Goal: Transaction & Acquisition: Book appointment/travel/reservation

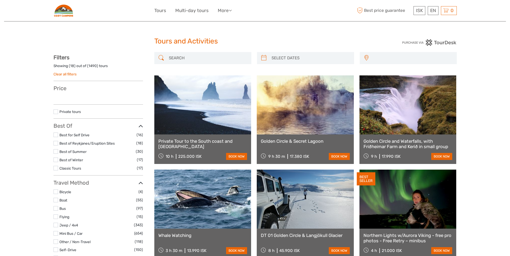
select select
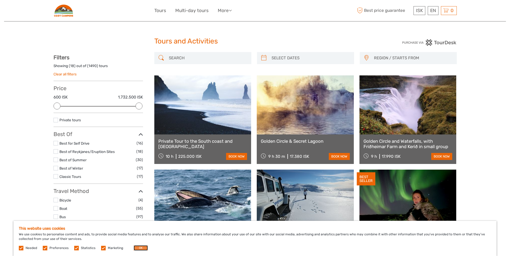
click at [135, 248] on button "OK" at bounding box center [141, 248] width 14 height 5
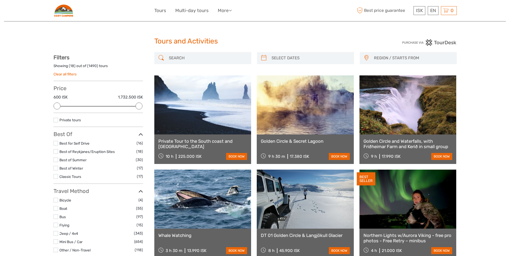
type input "09/09/2025"
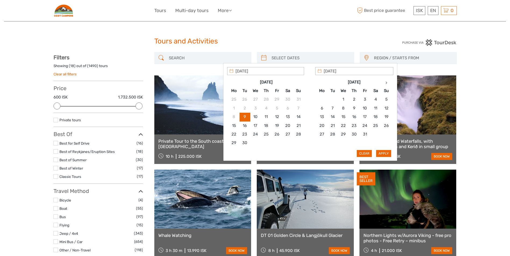
click at [310, 58] on input "search" at bounding box center [310, 57] width 82 height 9
type input "08/10/2025"
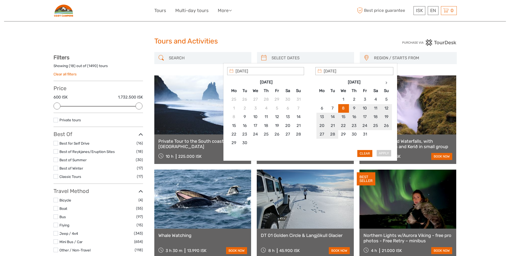
type input "27/10/2025"
type input "08/10/2025"
click at [387, 152] on button "Apply" at bounding box center [383, 153] width 15 height 7
type input "08/10/2025 - 27/10/2025"
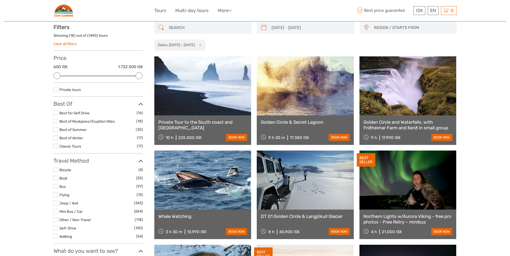
scroll to position [31, 0]
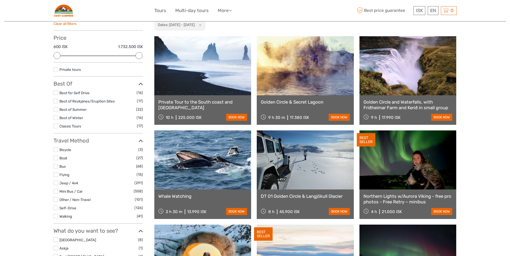
scroll to position [111, 0]
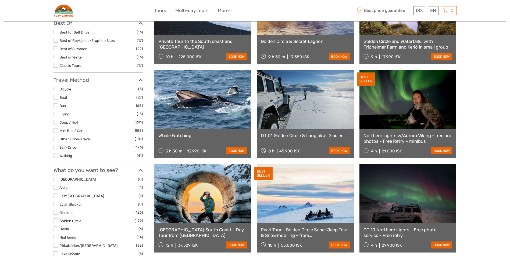
click at [56, 98] on label at bounding box center [55, 97] width 5 height 5
click at [0, 0] on input "checkbox" at bounding box center [0, 0] width 0 height 0
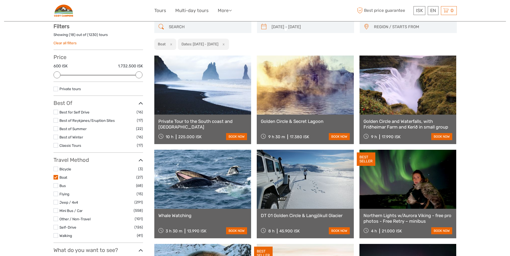
scroll to position [31, 0]
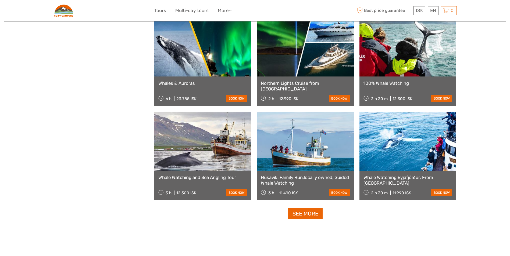
scroll to position [461, 0]
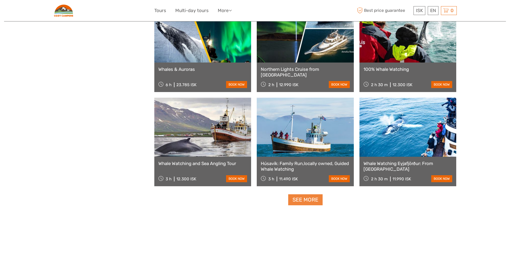
click at [302, 201] on link "See more" at bounding box center [305, 200] width 34 height 11
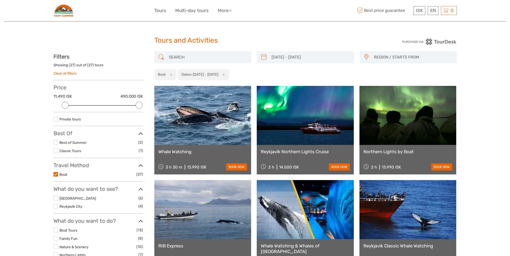
scroll to position [0, 0]
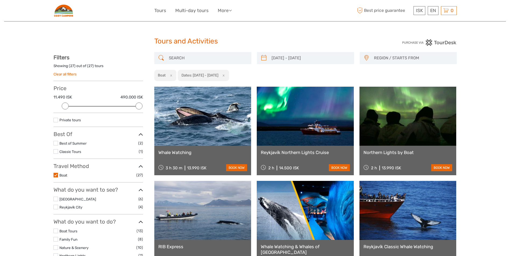
click at [55, 177] on label at bounding box center [55, 175] width 5 height 5
click at [0, 0] on input "checkbox" at bounding box center [0, 0] width 0 height 0
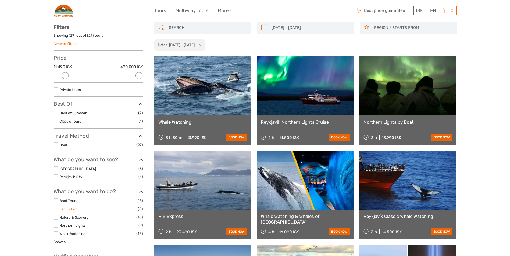
scroll to position [31, 0]
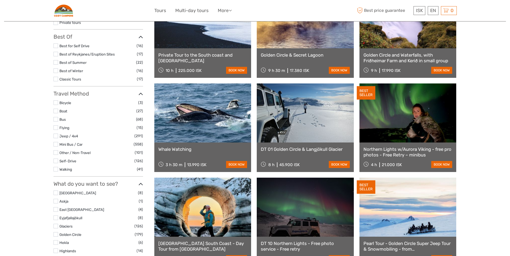
scroll to position [84, 0]
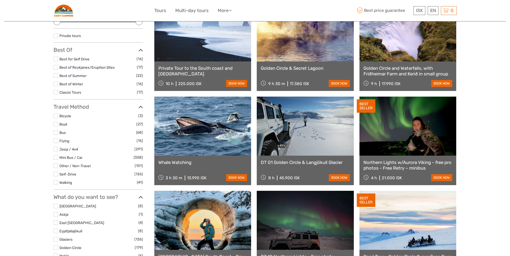
click at [56, 141] on label at bounding box center [55, 141] width 5 height 5
click at [0, 0] on input "checkbox" at bounding box center [0, 0] width 0 height 0
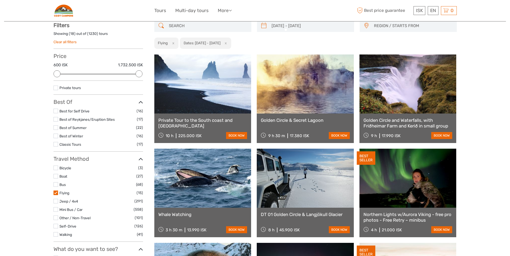
scroll to position [31, 0]
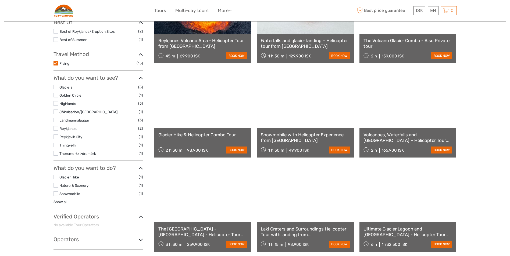
scroll to position [111, 0]
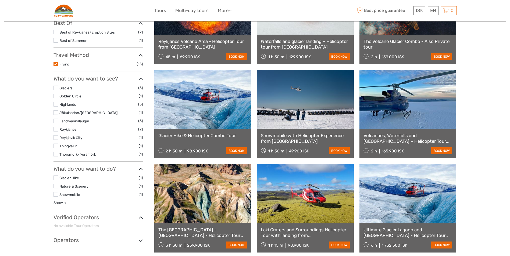
click at [408, 113] on link at bounding box center [407, 99] width 97 height 59
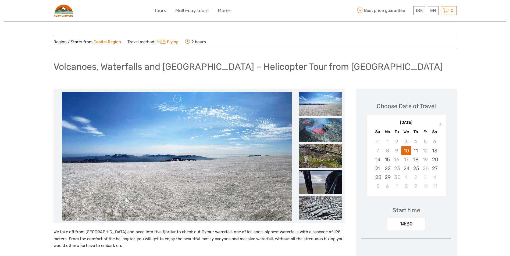
click at [329, 129] on img at bounding box center [320, 130] width 43 height 24
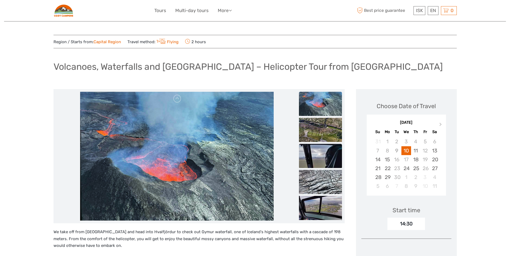
click at [324, 148] on img at bounding box center [320, 156] width 43 height 24
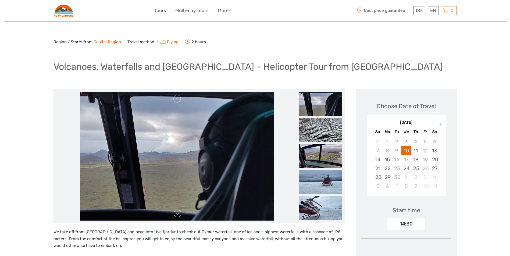
click at [325, 137] on img at bounding box center [320, 130] width 43 height 24
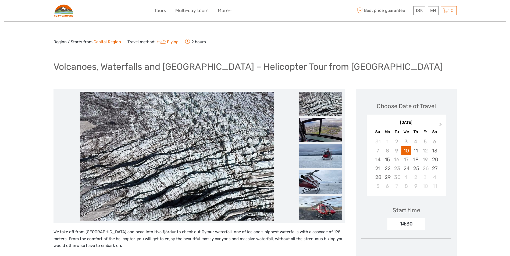
click at [325, 137] on img at bounding box center [320, 130] width 43 height 24
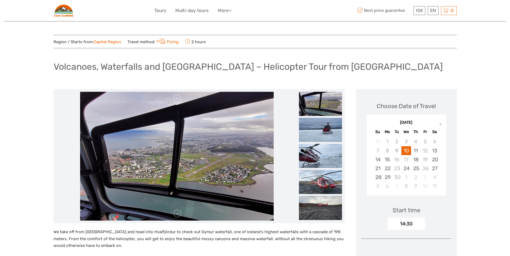
click at [325, 137] on img at bounding box center [320, 130] width 43 height 24
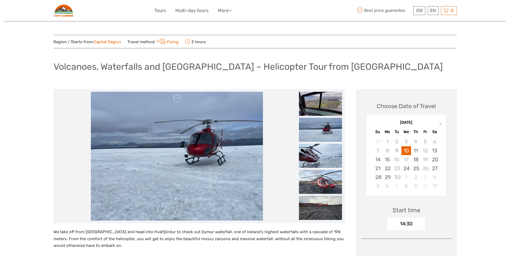
click at [327, 148] on img at bounding box center [320, 156] width 43 height 24
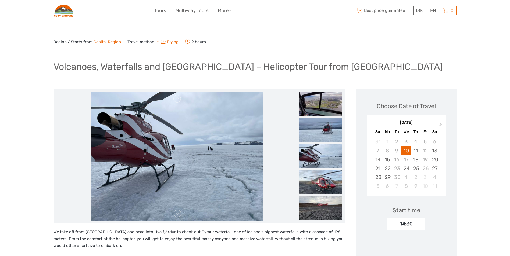
click at [324, 180] on img at bounding box center [320, 182] width 43 height 24
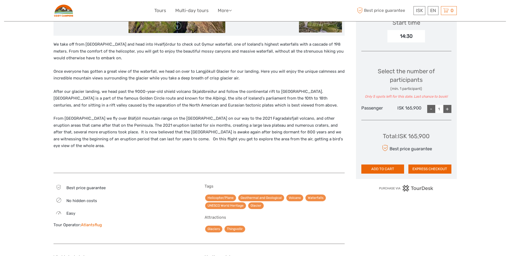
scroll to position [108, 0]
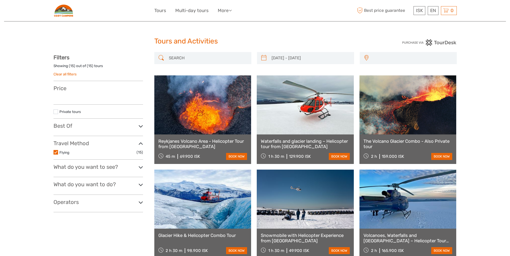
select select
type input "08/10/2025 - 27/10/2025"
select select
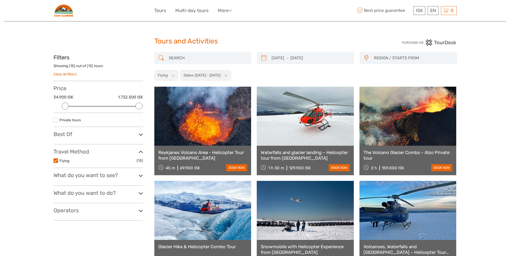
click at [55, 161] on label at bounding box center [55, 161] width 5 height 5
click at [0, 0] on input "checkbox" at bounding box center [0, 0] width 0 height 0
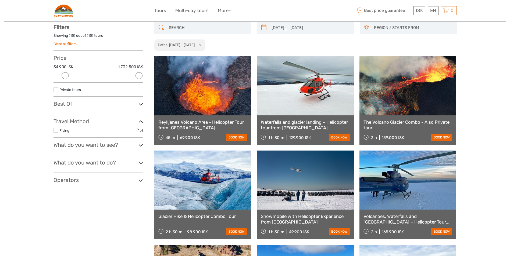
scroll to position [31, 0]
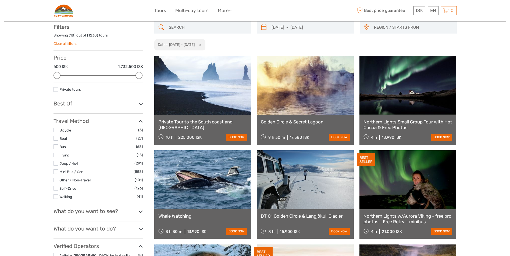
click at [56, 165] on label at bounding box center [55, 163] width 5 height 5
click at [0, 0] on input "checkbox" at bounding box center [0, 0] width 0 height 0
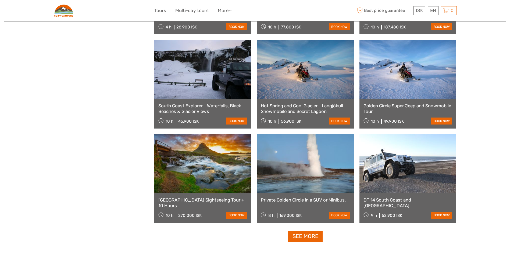
scroll to position [434, 0]
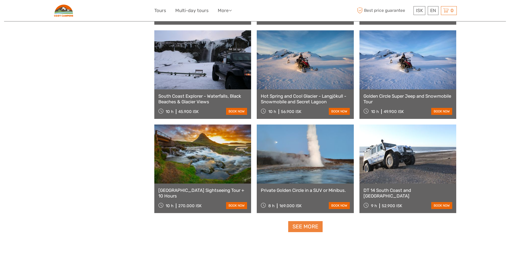
click at [298, 227] on link "See more" at bounding box center [305, 227] width 34 height 11
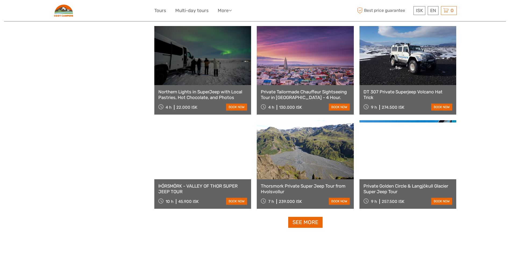
scroll to position [1025, 0]
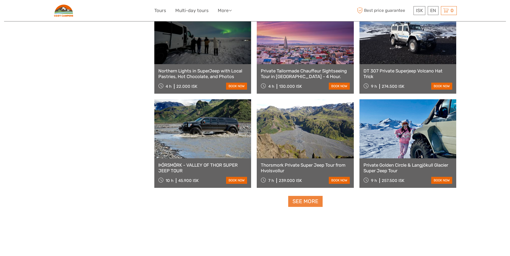
click at [302, 204] on link "See more" at bounding box center [305, 201] width 34 height 11
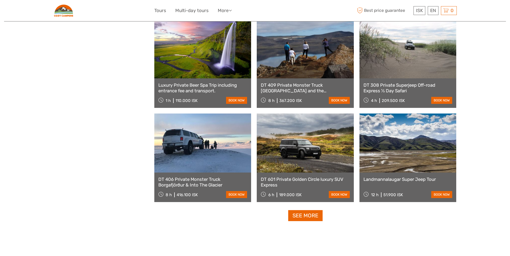
scroll to position [1590, 0]
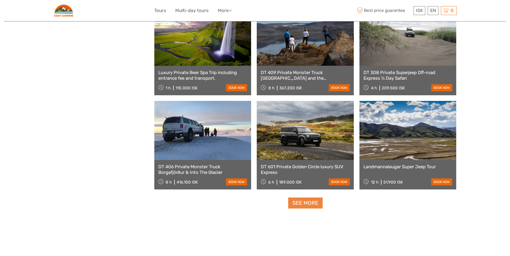
click at [320, 207] on link "See more" at bounding box center [305, 203] width 34 height 11
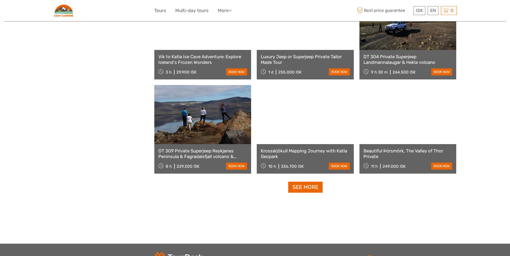
scroll to position [2181, 0]
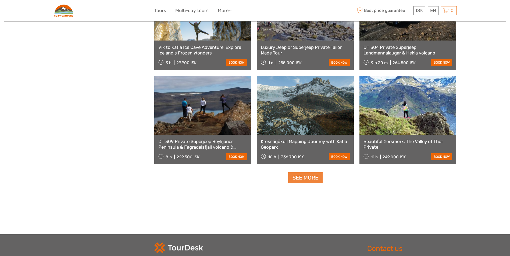
click at [297, 179] on link "See more" at bounding box center [305, 178] width 34 height 11
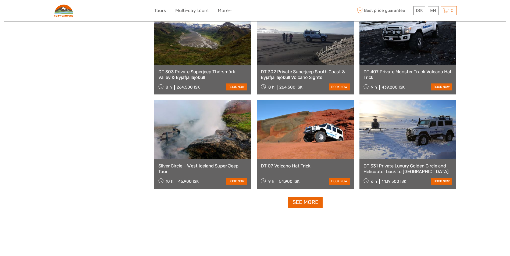
scroll to position [2692, 0]
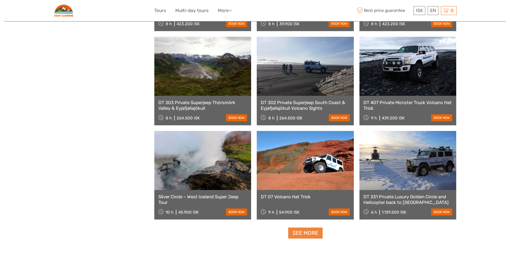
click at [301, 236] on link "See more" at bounding box center [305, 233] width 34 height 11
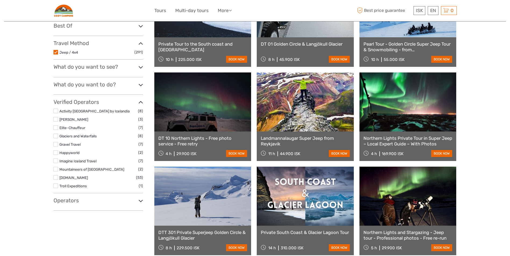
scroll to position [95, 0]
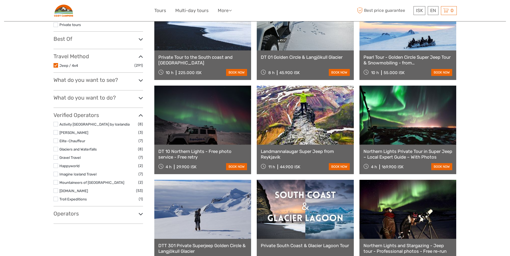
click at [141, 82] on icon at bounding box center [140, 80] width 5 height 7
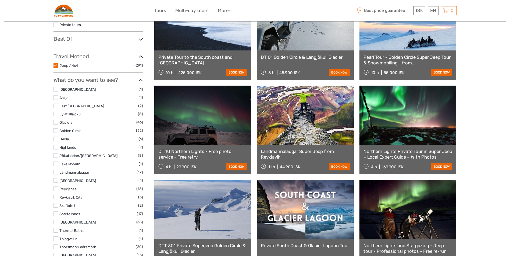
click at [140, 79] on icon at bounding box center [140, 80] width 5 height 7
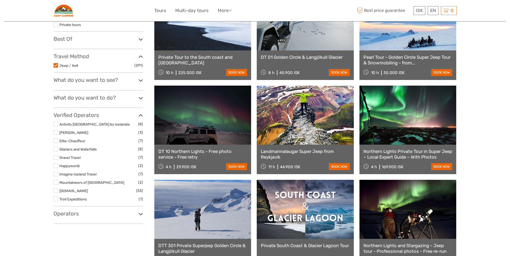
click at [138, 98] on h3 "What do you want to do?" at bounding box center [98, 98] width 90 height 6
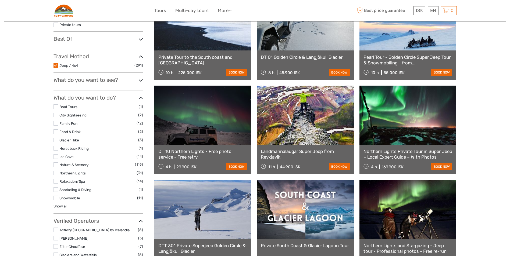
click at [55, 157] on label at bounding box center [55, 157] width 5 height 5
click at [0, 0] on input "checkbox" at bounding box center [0, 0] width 0 height 0
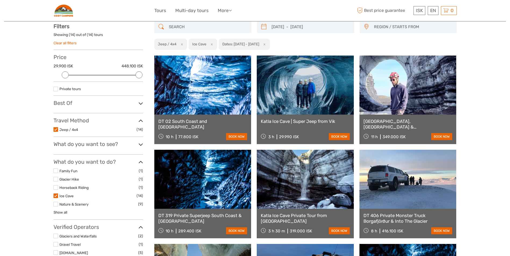
scroll to position [31, 0]
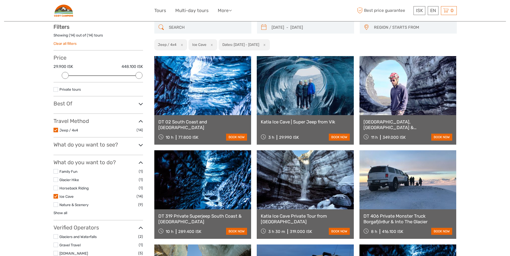
click at [57, 206] on label at bounding box center [55, 205] width 5 height 5
click at [0, 0] on input "checkbox" at bounding box center [0, 0] width 0 height 0
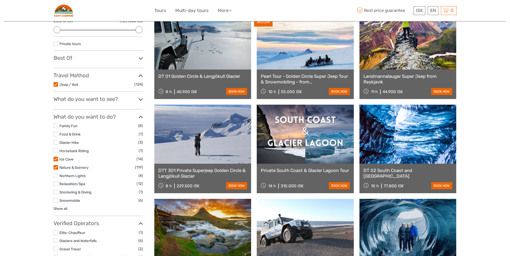
scroll to position [84, 0]
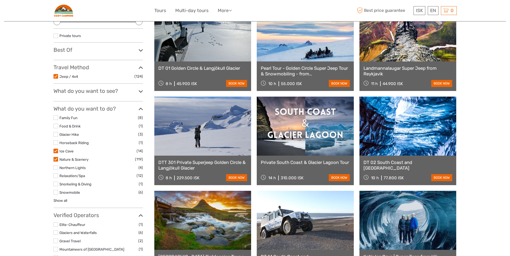
click at [55, 168] on label at bounding box center [55, 168] width 5 height 5
click at [0, 0] on input "checkbox" at bounding box center [0, 0] width 0 height 0
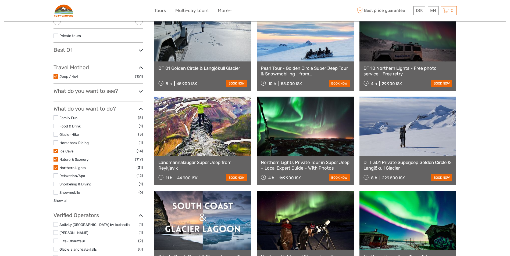
scroll to position [111, 0]
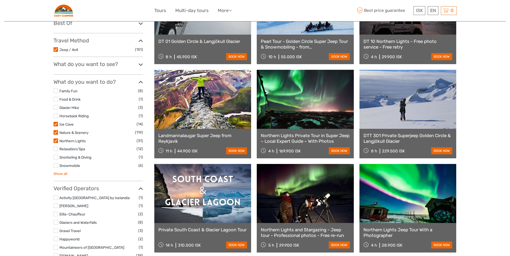
click at [61, 173] on link "Show all" at bounding box center [60, 174] width 14 height 4
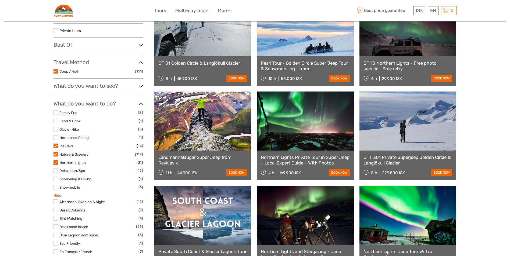
scroll to position [58, 0]
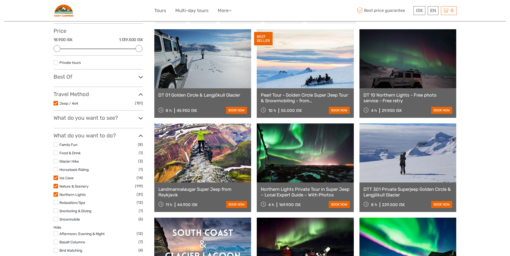
click at [140, 78] on icon at bounding box center [140, 77] width 5 height 7
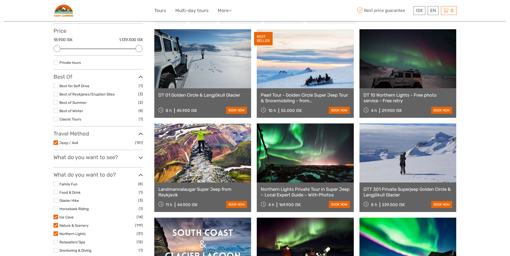
click at [140, 78] on icon at bounding box center [140, 77] width 5 height 7
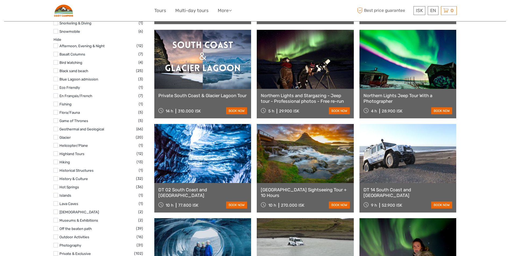
scroll to position [219, 0]
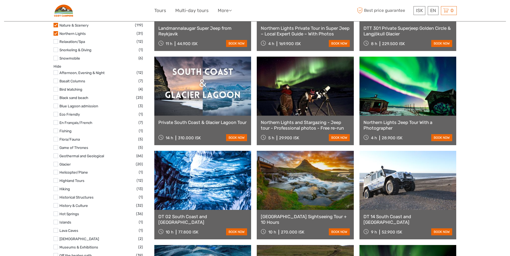
click at [56, 88] on label at bounding box center [55, 89] width 5 height 5
click at [0, 0] on input "checkbox" at bounding box center [0, 0] width 0 height 0
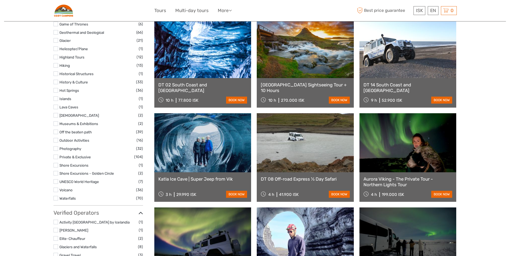
scroll to position [353, 0]
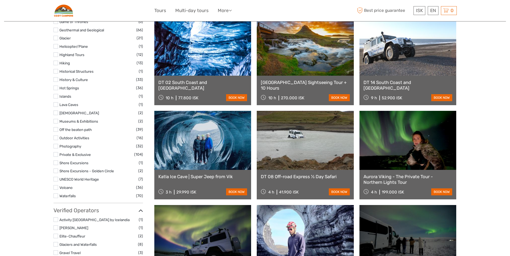
click at [56, 122] on label at bounding box center [55, 121] width 5 height 5
click at [0, 0] on input "checkbox" at bounding box center [0, 0] width 0 height 0
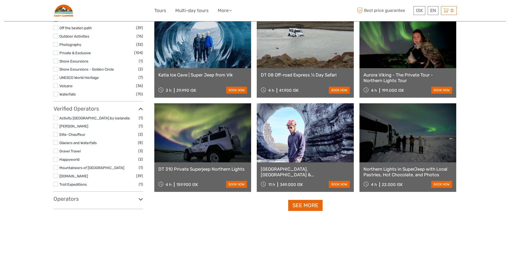
scroll to position [461, 0]
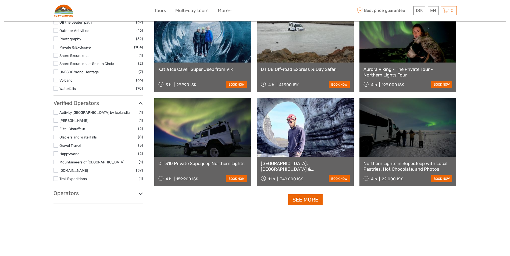
click at [56, 170] on label at bounding box center [55, 170] width 5 height 5
click at [0, 0] on input "checkbox" at bounding box center [0, 0] width 0 height 0
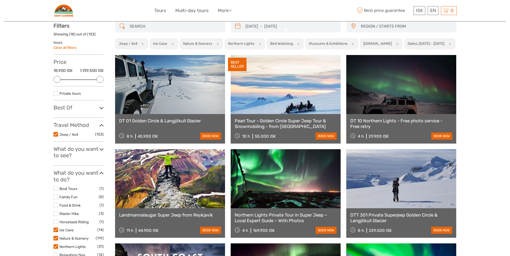
scroll to position [31, 0]
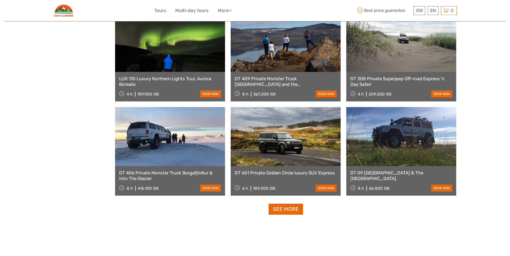
scroll to position [461, 0]
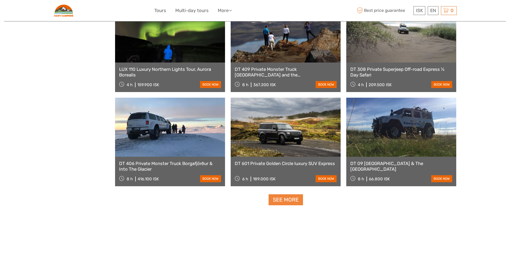
click at [270, 201] on link "See more" at bounding box center [286, 200] width 34 height 11
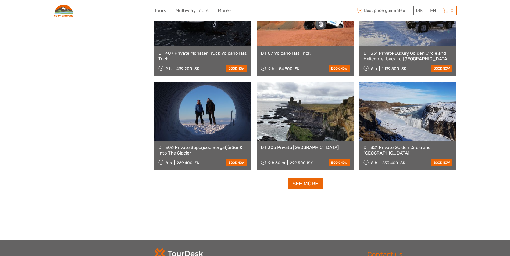
scroll to position [1055, 0]
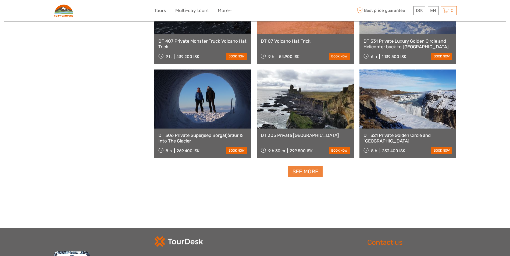
click at [308, 171] on link "See more" at bounding box center [305, 171] width 34 height 11
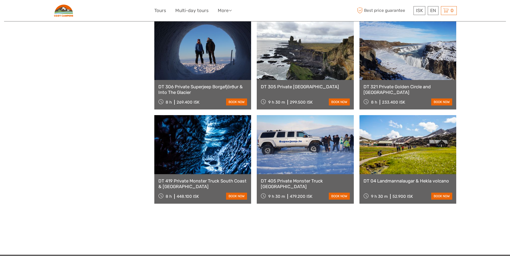
scroll to position [1109, 0]
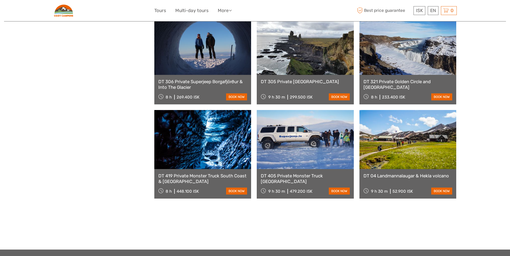
click at [217, 149] on link at bounding box center [202, 139] width 97 height 59
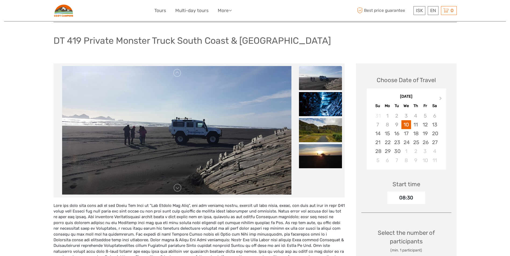
scroll to position [27, 0]
click at [441, 98] on span "Next Month" at bounding box center [441, 100] width 0 height 8
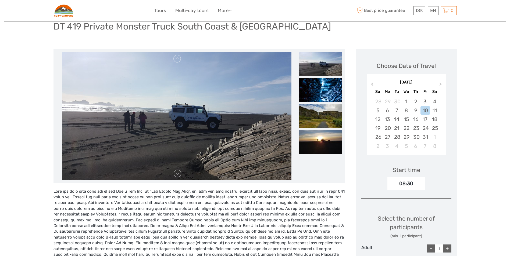
scroll to position [54, 0]
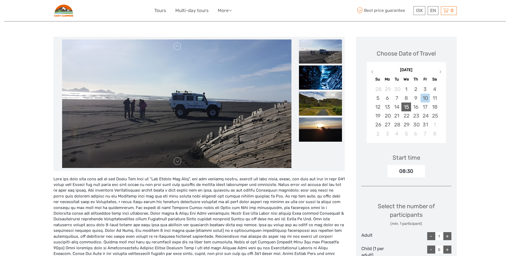
click at [406, 109] on div "15" at bounding box center [405, 107] width 9 height 9
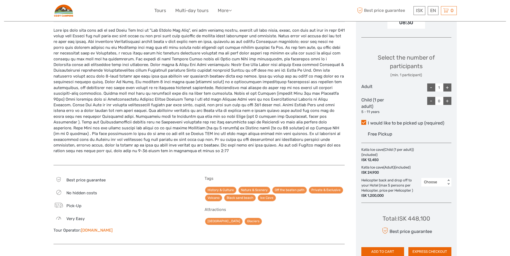
scroll to position [215, 0]
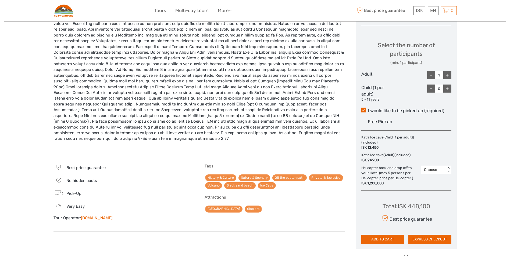
click at [447, 168] on div "< >" at bounding box center [448, 170] width 5 height 6
click at [444, 191] on div "1" at bounding box center [436, 193] width 25 height 9
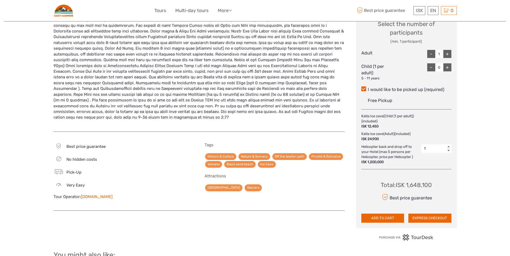
scroll to position [242, 0]
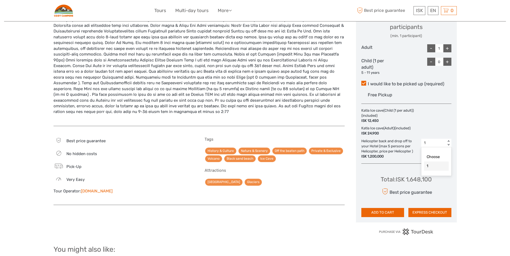
click at [449, 146] on div "< >" at bounding box center [448, 144] width 5 height 6
click at [443, 158] on div "Choose" at bounding box center [436, 157] width 25 height 9
click at [461, 154] on div "Region / Starts from: Capital Region Travel method: Jeep / 4x4 8 hours Verified…" at bounding box center [255, 72] width 502 height 629
click at [477, 187] on div "Region / Starts from: Capital Region Travel method: Jeep / 4x4 8 hours Verified…" at bounding box center [255, 72] width 502 height 629
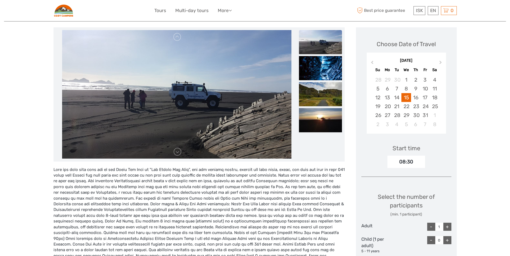
scroll to position [54, 0]
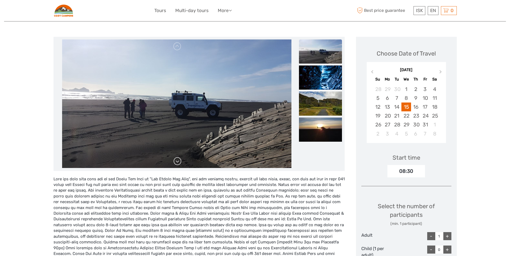
click at [178, 160] on link at bounding box center [177, 161] width 9 height 9
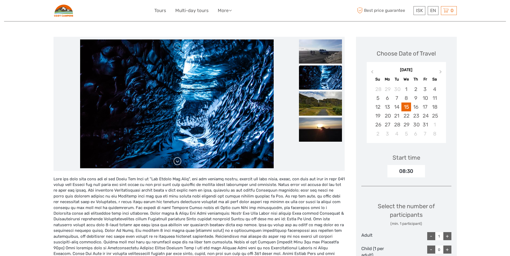
click at [178, 160] on link at bounding box center [177, 161] width 9 height 9
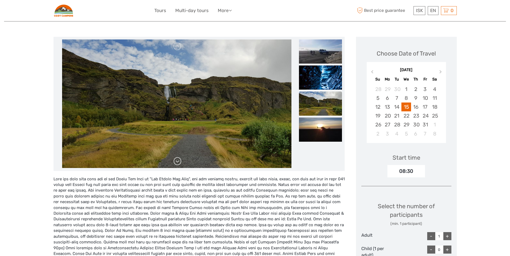
click at [178, 160] on link at bounding box center [177, 161] width 9 height 9
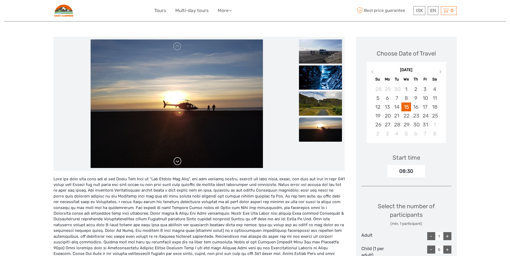
click at [178, 160] on link at bounding box center [177, 161] width 9 height 9
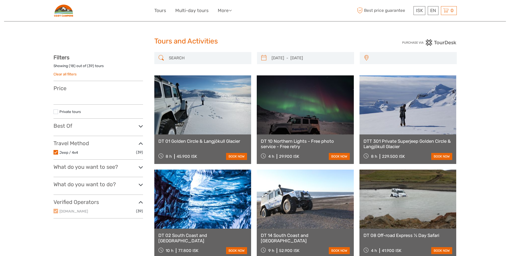
select select
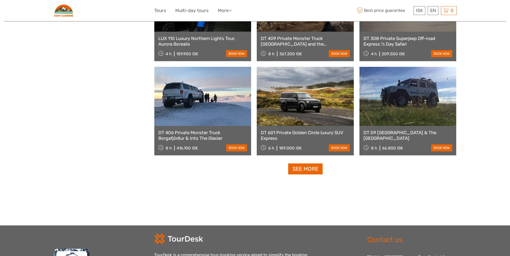
click at [304, 170] on link "See more" at bounding box center [305, 169] width 34 height 11
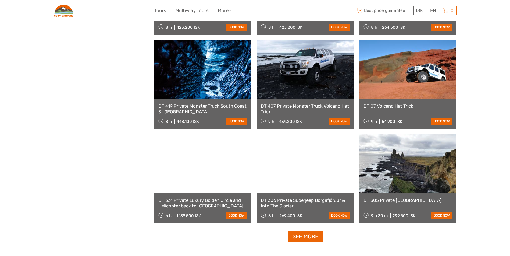
scroll to position [1002, 0]
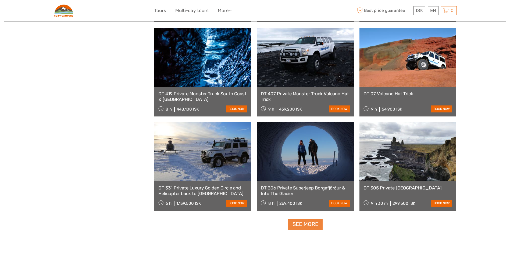
click at [312, 223] on link "See more" at bounding box center [305, 224] width 34 height 11
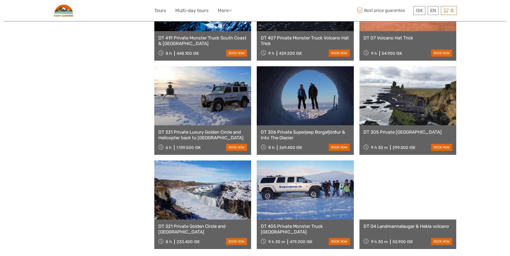
scroll to position [1056, 0]
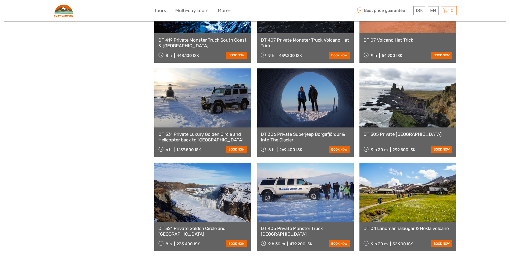
click at [330, 199] on link at bounding box center [305, 192] width 97 height 59
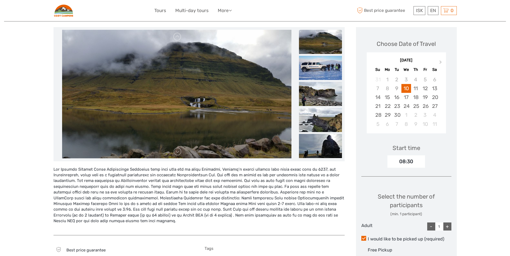
scroll to position [108, 0]
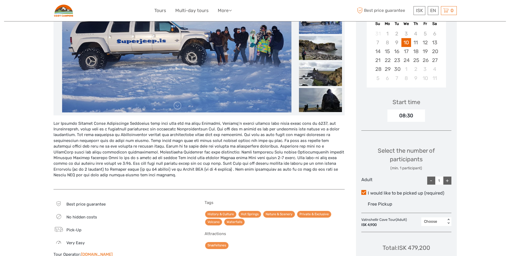
click at [449, 222] on div "< >" at bounding box center [448, 222] width 5 height 6
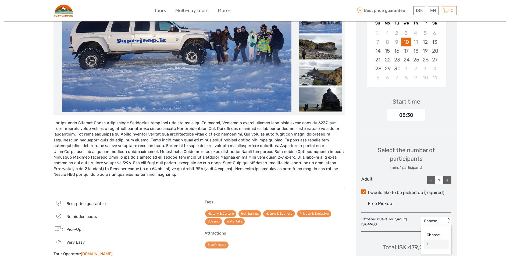
click at [441, 243] on div "1" at bounding box center [436, 244] width 25 height 9
click at [485, 203] on div "Region / Starts from: Capital Region Travel method: Jeep / 4x4 9 hours 30 minut…" at bounding box center [255, 172] width 502 height 565
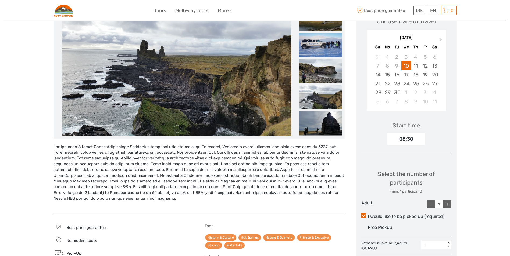
scroll to position [56, 0]
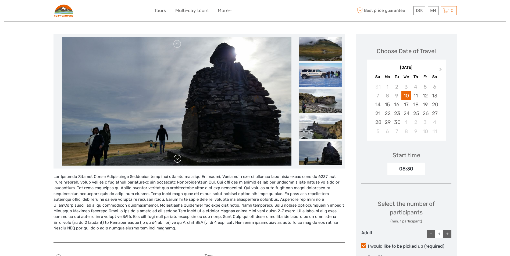
click at [177, 160] on link at bounding box center [177, 159] width 9 height 9
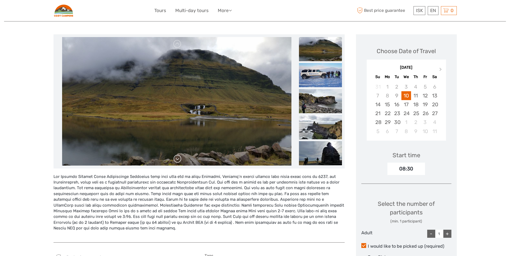
click at [177, 160] on link at bounding box center [177, 159] width 9 height 9
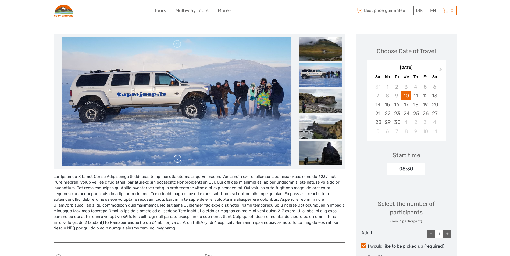
click at [176, 160] on link at bounding box center [177, 159] width 9 height 9
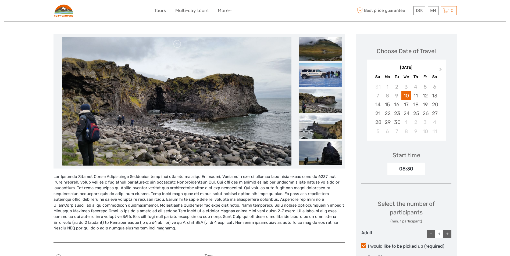
click at [176, 160] on link at bounding box center [177, 159] width 9 height 9
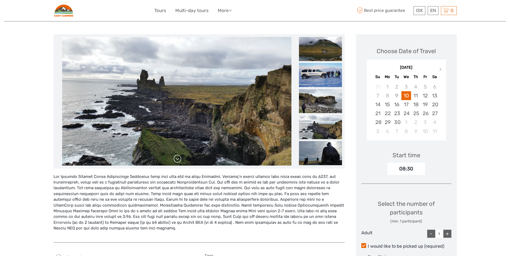
click at [176, 160] on link at bounding box center [177, 159] width 9 height 9
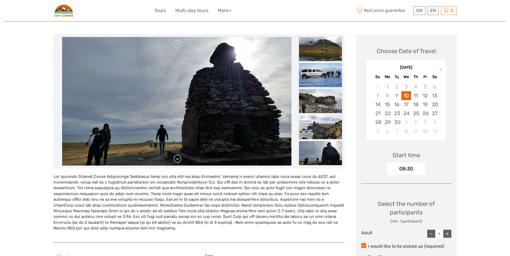
click at [176, 160] on link at bounding box center [177, 159] width 9 height 9
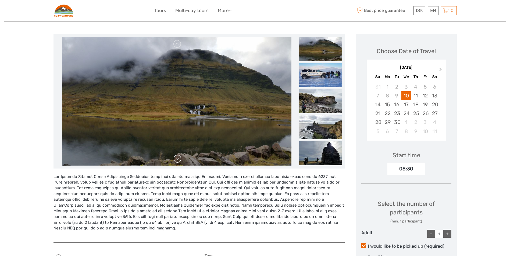
click at [176, 160] on link at bounding box center [177, 159] width 9 height 9
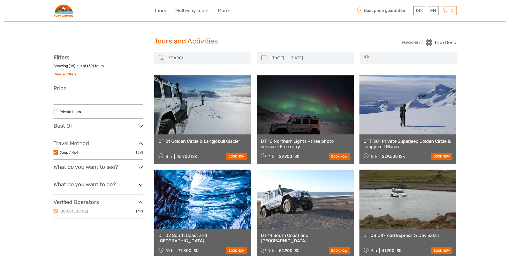
select select
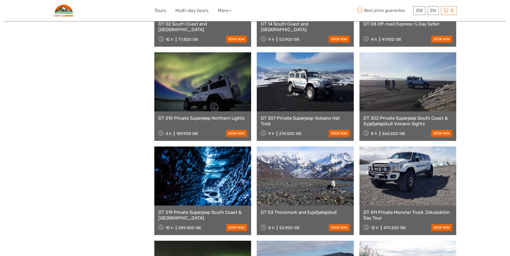
scroll to position [223, 0]
click at [222, 189] on link at bounding box center [202, 176] width 97 height 59
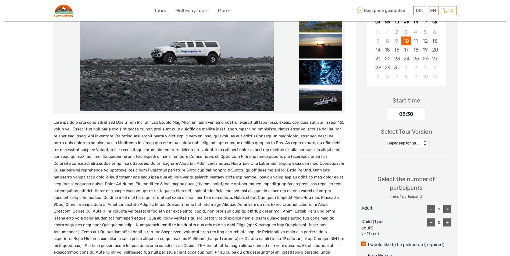
scroll to position [108, 0]
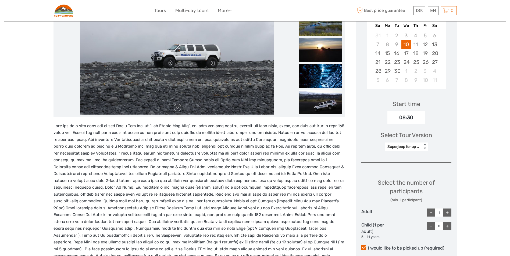
click at [424, 148] on div "< >" at bounding box center [425, 147] width 5 height 6
click at [412, 182] on div "Monster Truck for up to 10 persons" at bounding box center [406, 178] width 38 height 15
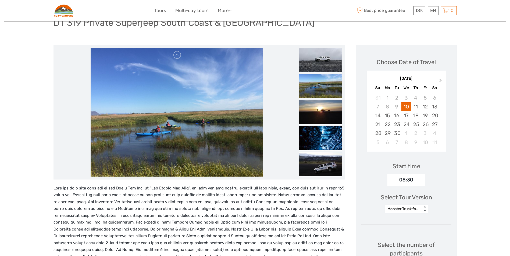
scroll to position [0, 0]
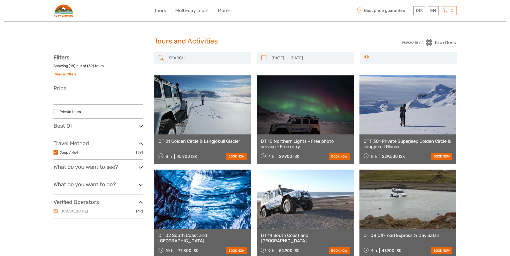
select select
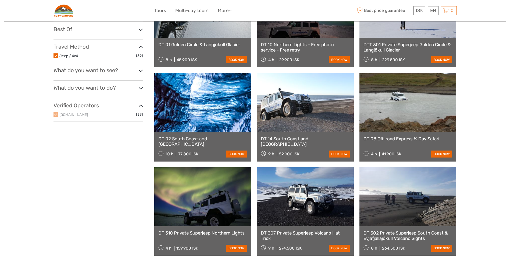
select select
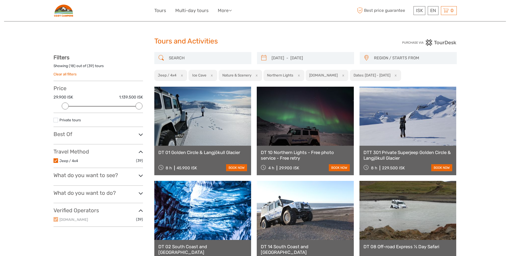
scroll to position [27, 0]
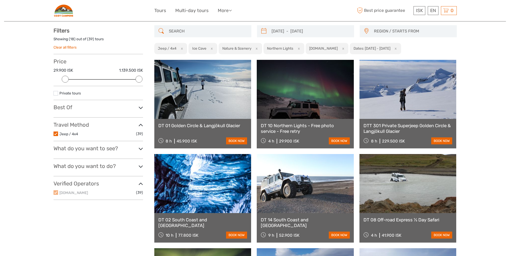
click at [207, 195] on link at bounding box center [202, 183] width 97 height 59
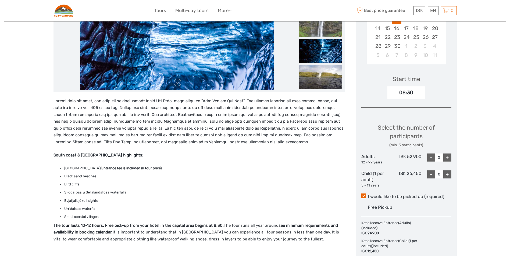
scroll to position [134, 0]
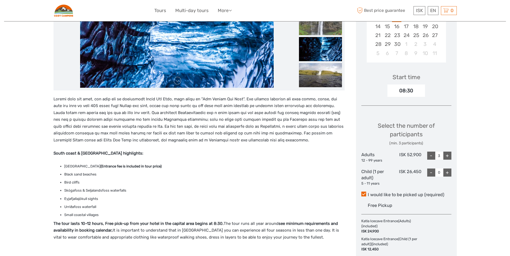
click at [429, 154] on div "-" at bounding box center [431, 156] width 8 height 8
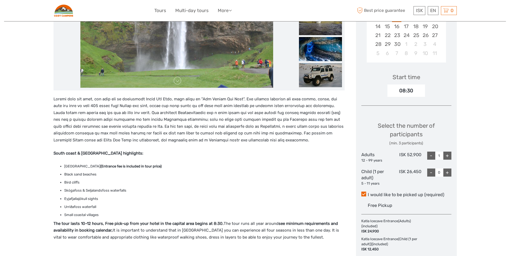
click at [447, 157] on div "+" at bounding box center [447, 156] width 8 height 8
type input "3"
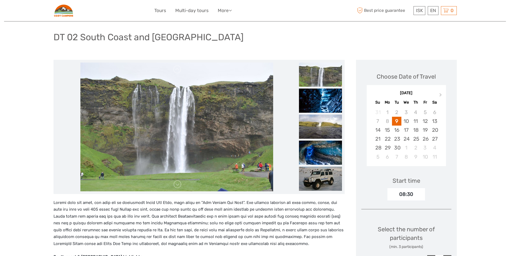
scroll to position [0, 0]
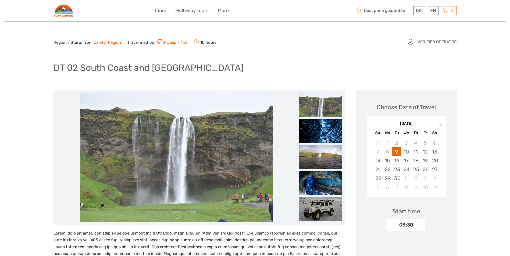
click at [334, 179] on img at bounding box center [320, 184] width 43 height 24
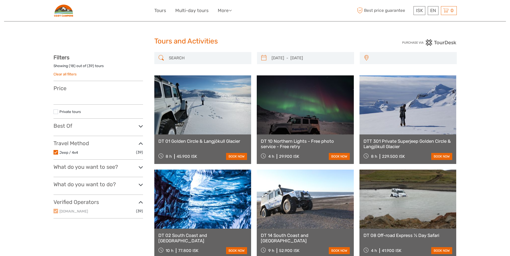
select select
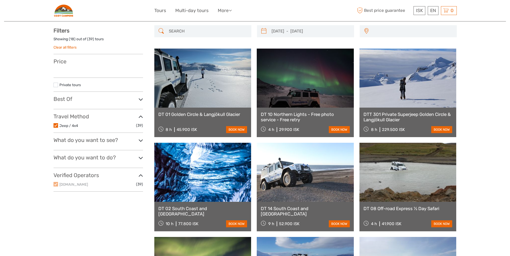
select select
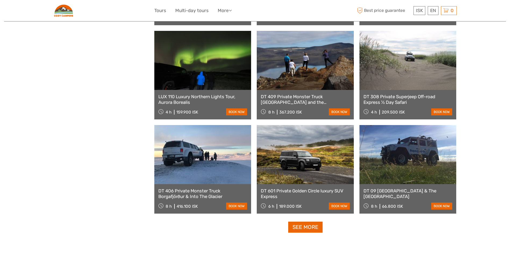
scroll to position [457, 0]
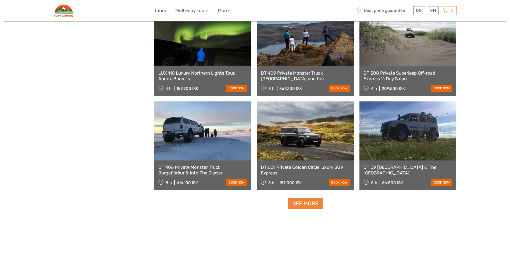
click at [306, 206] on link "See more" at bounding box center [305, 203] width 34 height 11
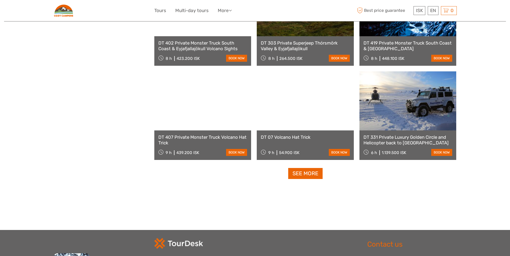
scroll to position [1075, 0]
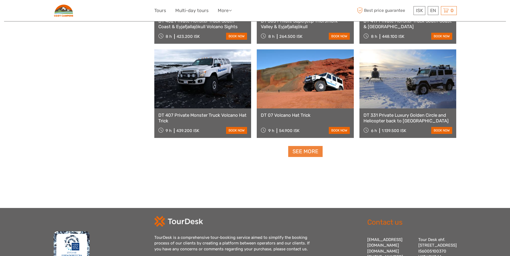
click at [296, 151] on link "See more" at bounding box center [305, 151] width 34 height 11
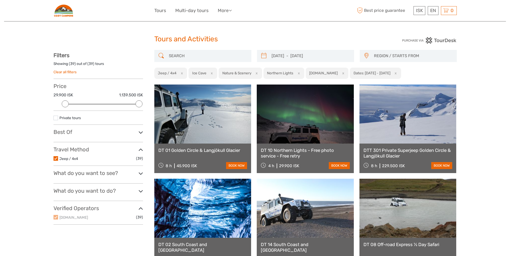
scroll to position [0, 0]
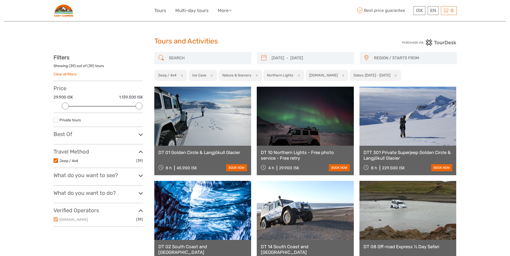
click at [338, 76] on button "x" at bounding box center [341, 76] width 7 height 6
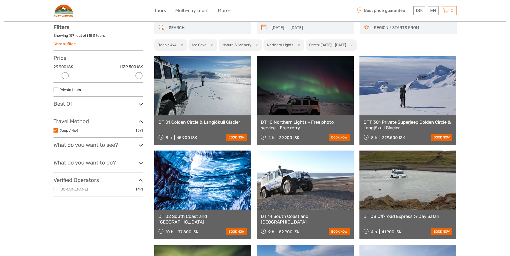
scroll to position [31, 0]
click at [301, 43] on button "x" at bounding box center [297, 45] width 7 height 6
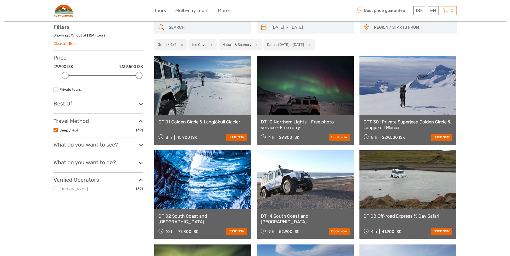
click at [257, 44] on button "x" at bounding box center [255, 45] width 7 height 6
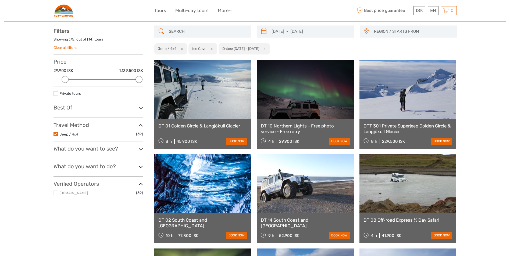
scroll to position [27, 0]
click at [140, 148] on icon at bounding box center [140, 148] width 5 height 7
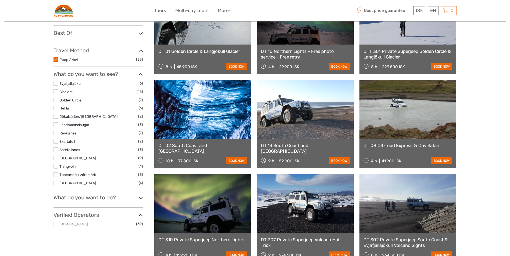
scroll to position [108, 0]
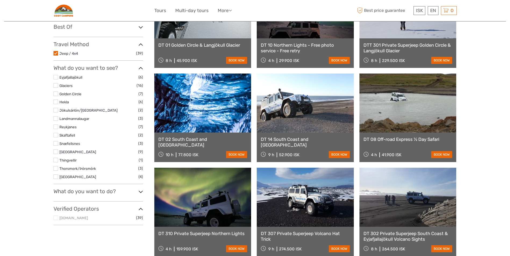
click at [141, 192] on icon at bounding box center [140, 191] width 5 height 7
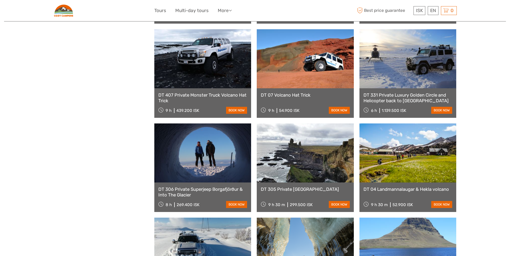
scroll to position [1102, 0]
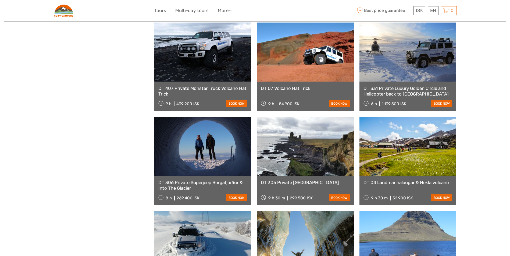
click at [212, 162] on link at bounding box center [202, 146] width 97 height 59
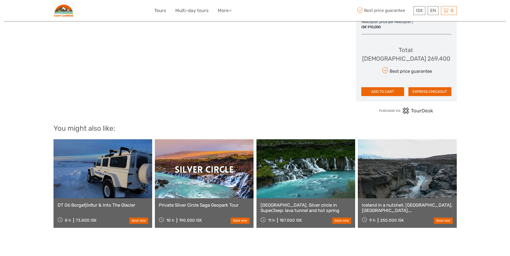
scroll to position [457, 0]
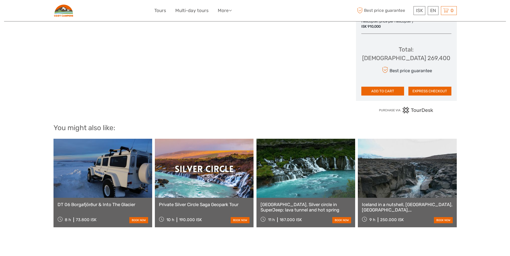
click at [292, 177] on link at bounding box center [305, 168] width 99 height 59
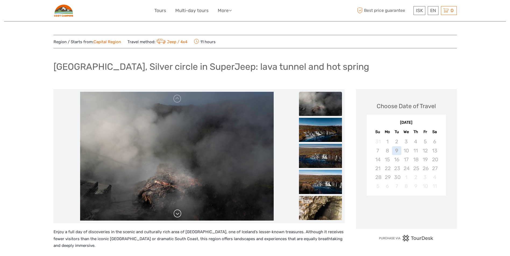
click at [177, 215] on link at bounding box center [177, 214] width 9 height 9
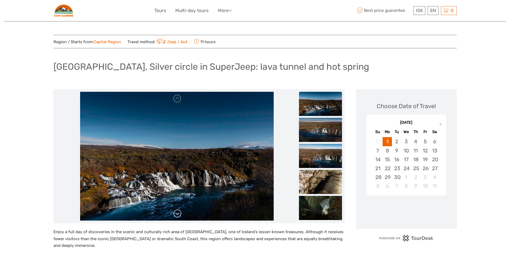
click at [178, 215] on link at bounding box center [177, 214] width 9 height 9
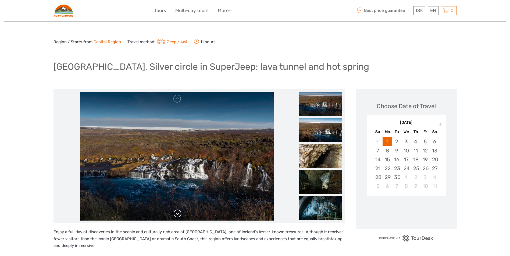
click at [178, 215] on link at bounding box center [177, 214] width 9 height 9
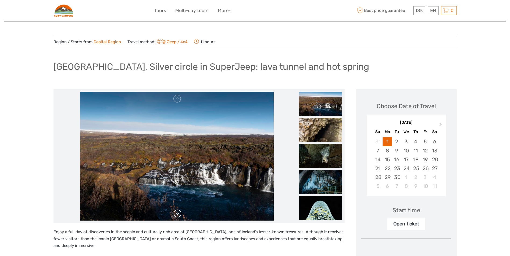
click at [178, 215] on link at bounding box center [177, 214] width 9 height 9
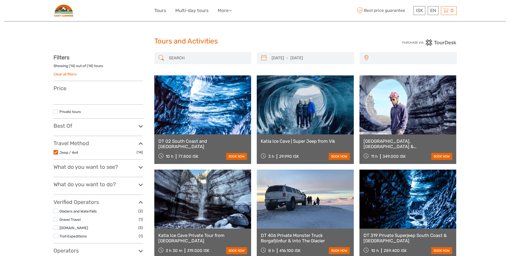
select select
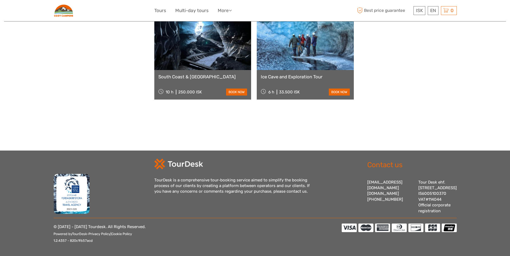
select select
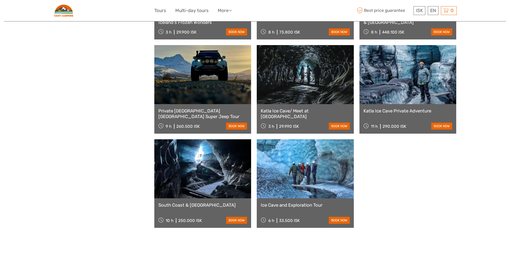
scroll to position [298, 0]
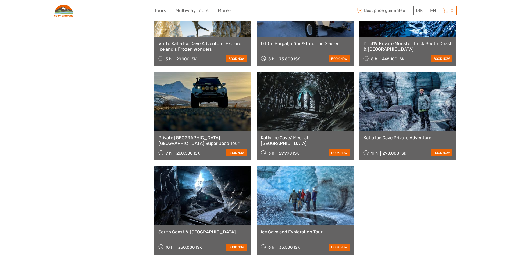
click at [309, 216] on link at bounding box center [305, 195] width 97 height 59
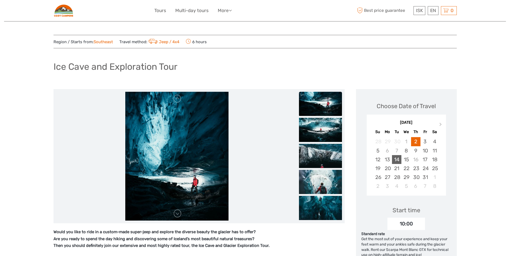
click at [394, 159] on div "14" at bounding box center [396, 159] width 9 height 9
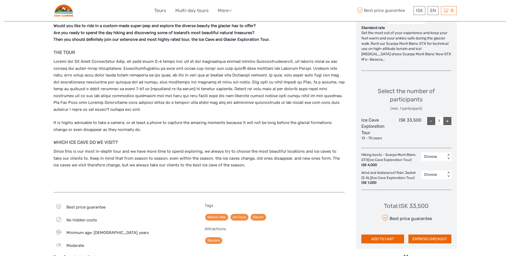
scroll to position [215, 0]
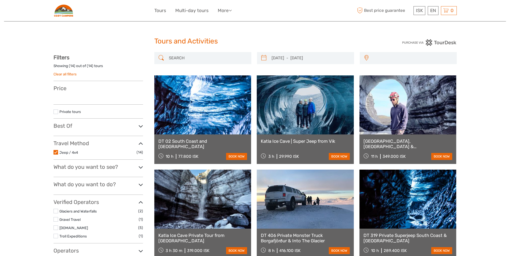
select select
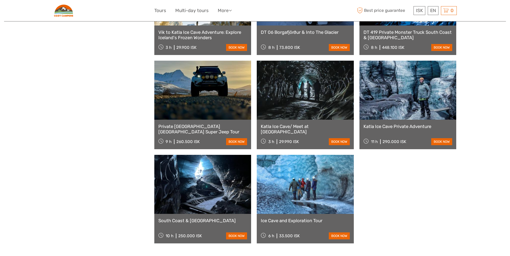
select select
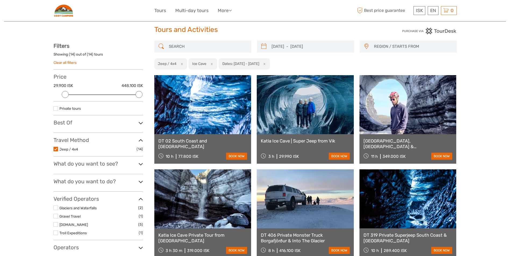
scroll to position [2, 0]
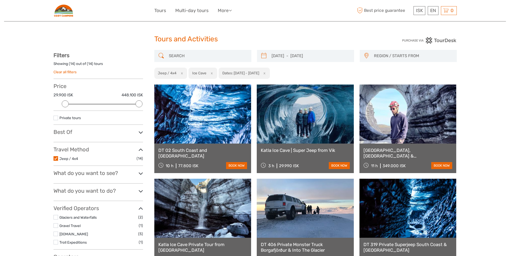
click at [310, 109] on link at bounding box center [305, 114] width 97 height 59
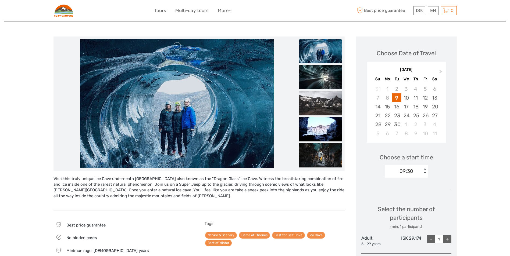
scroll to position [54, 0]
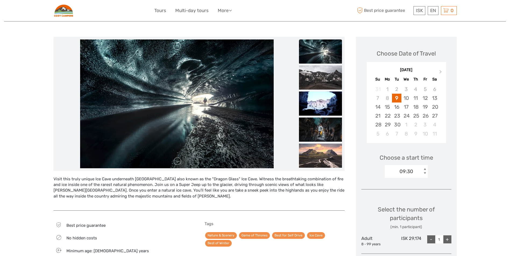
click at [316, 80] on ul at bounding box center [320, 91] width 43 height 157
click at [323, 80] on img at bounding box center [320, 78] width 43 height 24
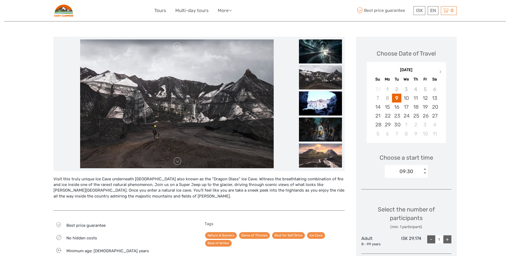
click at [323, 80] on img at bounding box center [320, 77] width 43 height 24
click at [324, 97] on img at bounding box center [320, 103] width 43 height 24
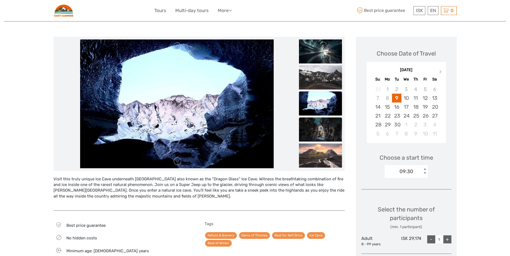
click at [338, 134] on img at bounding box center [320, 129] width 43 height 24
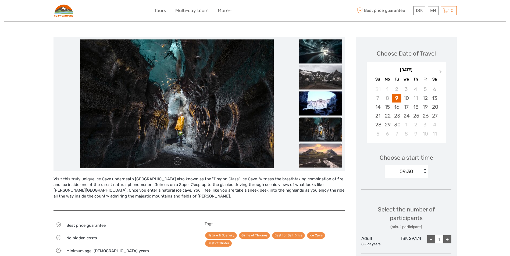
click at [334, 161] on img at bounding box center [320, 156] width 43 height 24
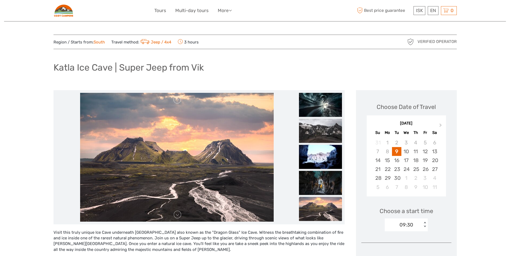
scroll to position [0, 0]
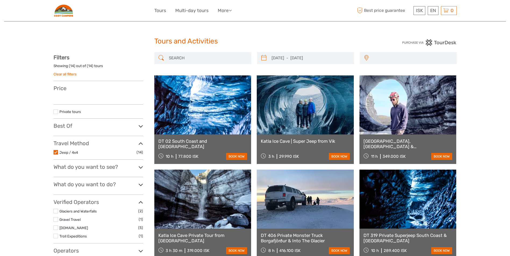
select select
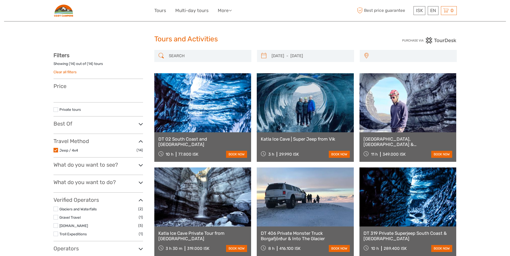
select select
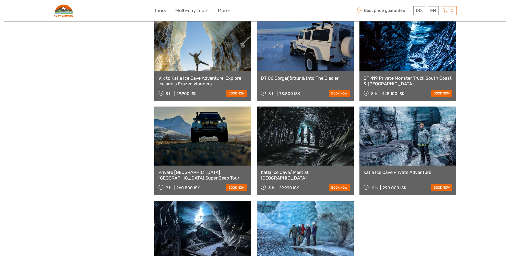
scroll to position [269, 0]
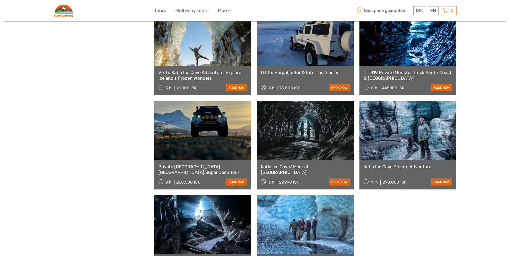
click at [322, 132] on link at bounding box center [305, 130] width 97 height 59
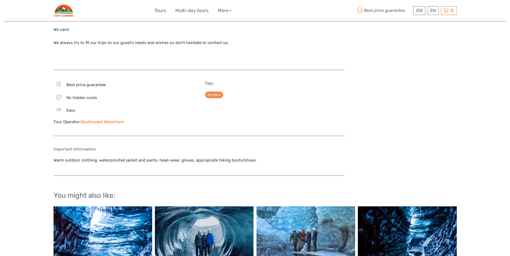
scroll to position [538, 0]
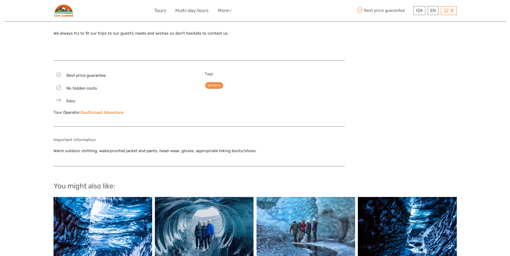
click at [117, 113] on link "Southcoast Adventure" at bounding box center [102, 112] width 42 height 5
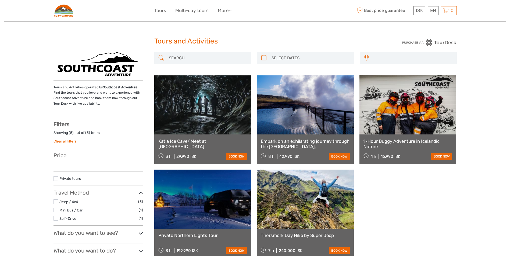
select select
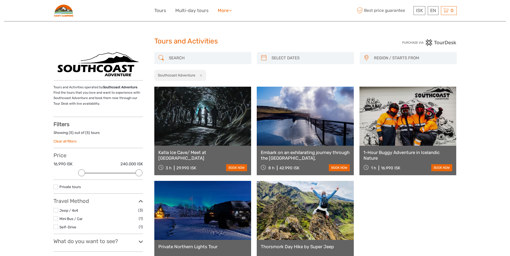
click at [225, 10] on link "More" at bounding box center [225, 11] width 14 height 8
click at [163, 12] on link "Tours" at bounding box center [160, 11] width 12 height 8
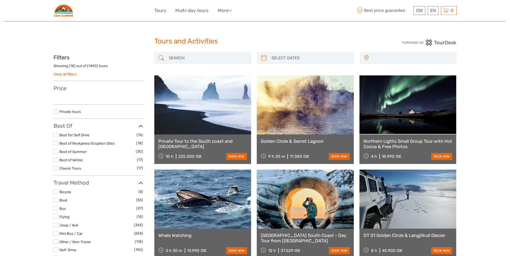
select select
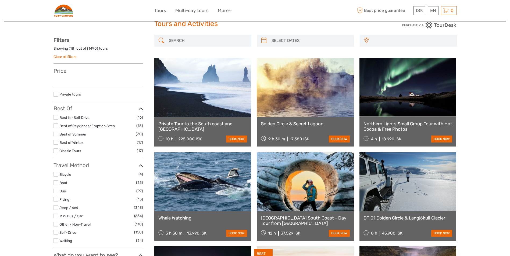
scroll to position [27, 0]
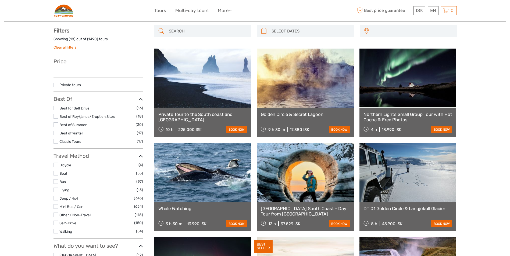
select select
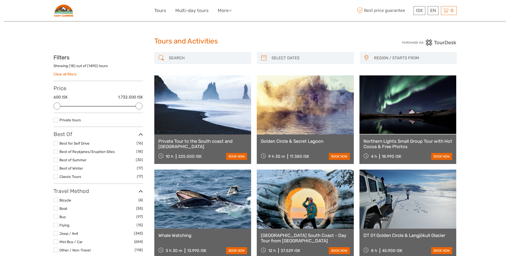
scroll to position [0, 0]
type input "09/09/2025"
click at [306, 57] on input "search" at bounding box center [310, 57] width 82 height 9
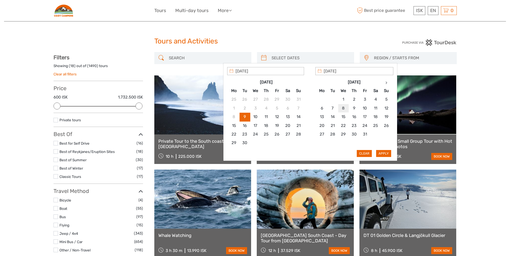
type input "08/10/2025"
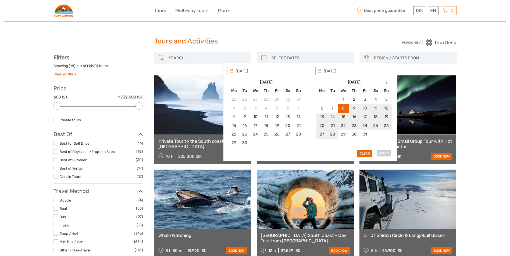
type input "27/10/2025"
type input "10/10/2025"
type input "09/10/2025"
type input "26/10/2025"
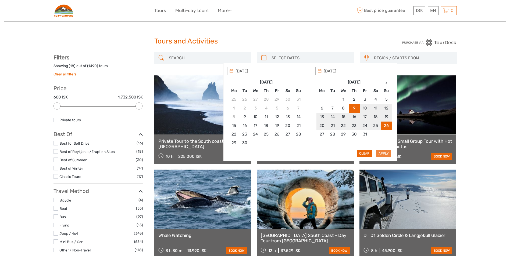
type input "09/10/2025"
click at [386, 155] on button "Apply" at bounding box center [383, 153] width 15 height 7
type input "[DATE] - [DATE]"
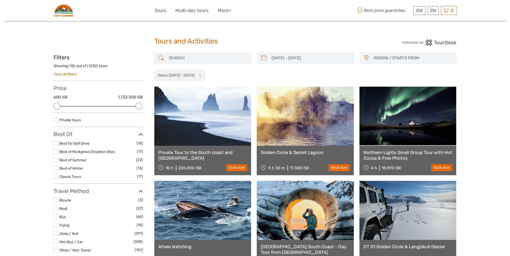
click at [186, 55] on input "search" at bounding box center [208, 57] width 82 height 9
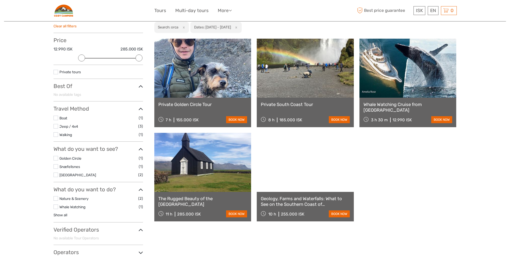
scroll to position [58, 0]
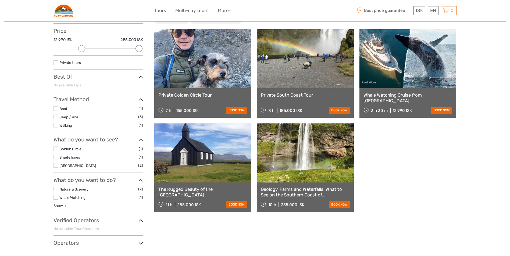
type input "orca"
click at [324, 191] on link "Geology, Farms and Waterfalls: What to See on the Southern Coast of Iceland" at bounding box center [305, 192] width 89 height 11
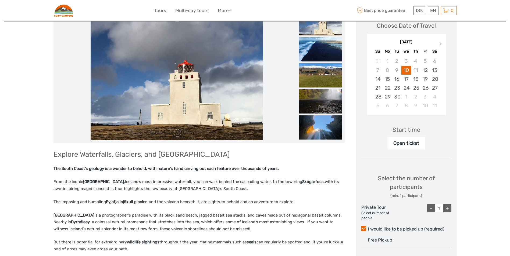
scroll to position [27, 0]
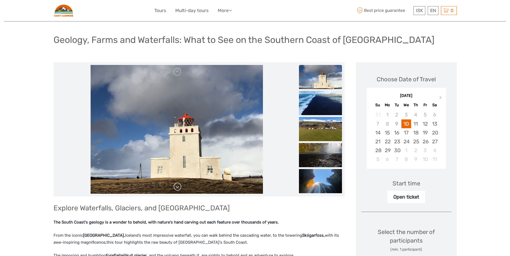
click at [178, 187] on link at bounding box center [177, 187] width 9 height 9
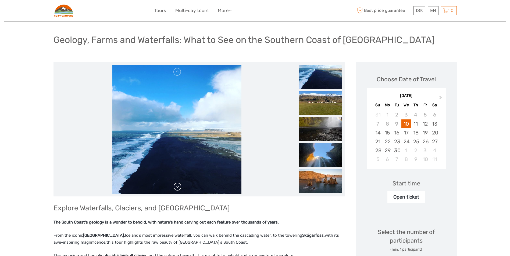
click at [178, 187] on link at bounding box center [177, 187] width 9 height 9
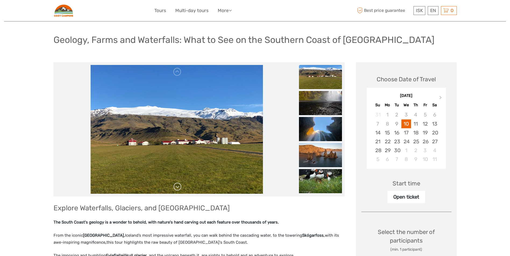
click at [178, 187] on link at bounding box center [177, 187] width 9 height 9
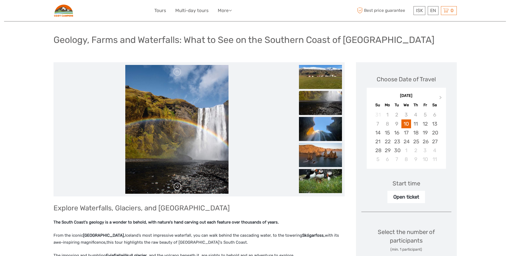
click at [178, 187] on link at bounding box center [177, 187] width 9 height 9
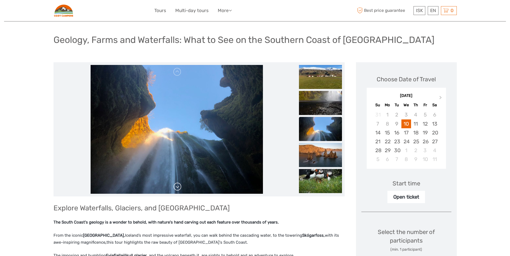
click at [178, 187] on link at bounding box center [177, 187] width 9 height 9
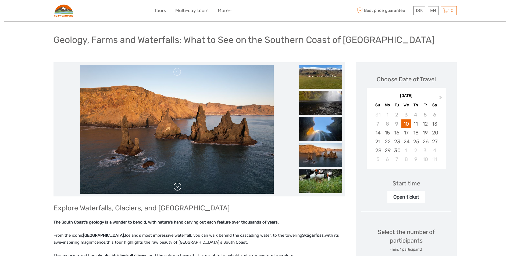
click at [178, 187] on link at bounding box center [177, 187] width 9 height 9
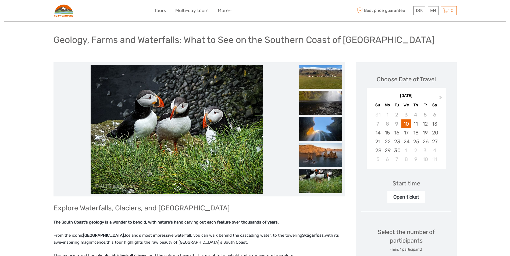
click at [178, 187] on link at bounding box center [177, 187] width 9 height 9
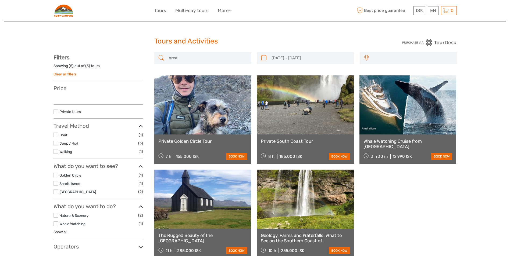
select select
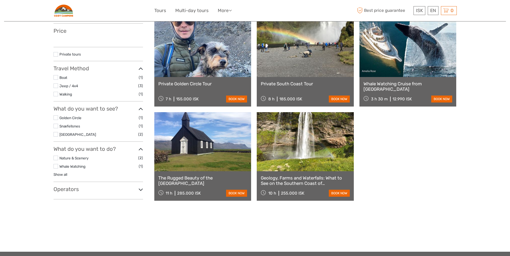
scroll to position [15, 0]
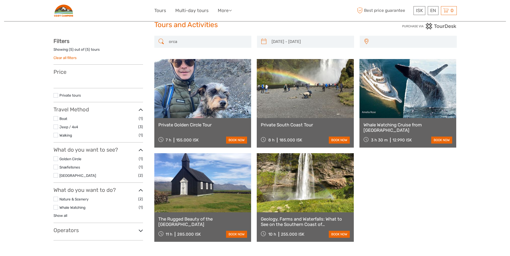
type input "[DATE] - [DATE]"
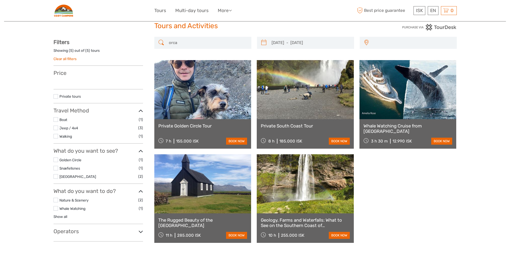
select select
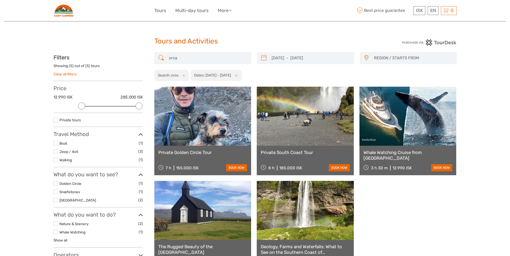
scroll to position [0, 0]
click at [199, 127] on link at bounding box center [202, 116] width 97 height 59
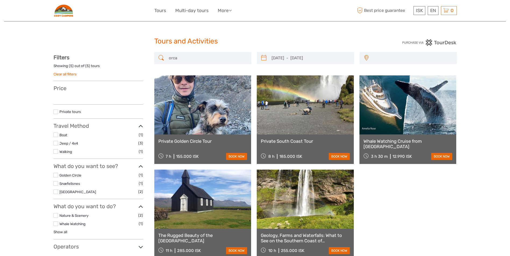
select select
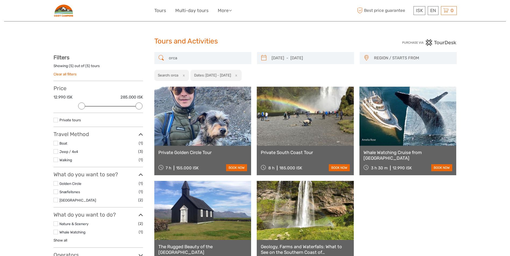
click at [328, 142] on link at bounding box center [305, 116] width 97 height 59
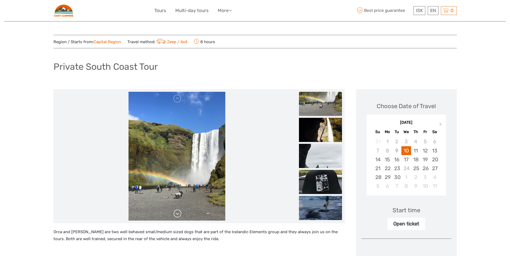
click at [178, 213] on link at bounding box center [177, 214] width 9 height 9
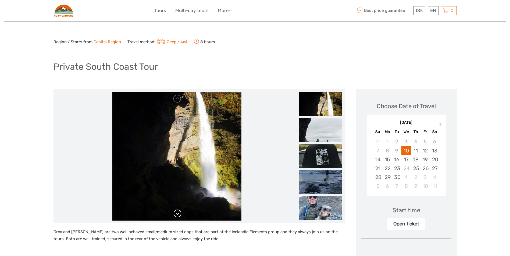
click at [178, 213] on link at bounding box center [177, 214] width 9 height 9
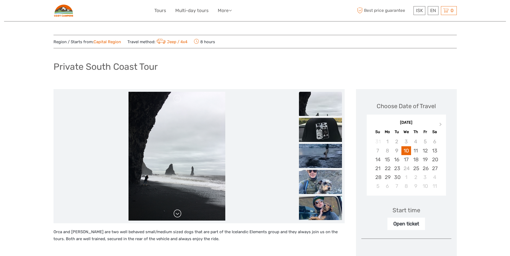
click at [178, 213] on link at bounding box center [177, 214] width 9 height 9
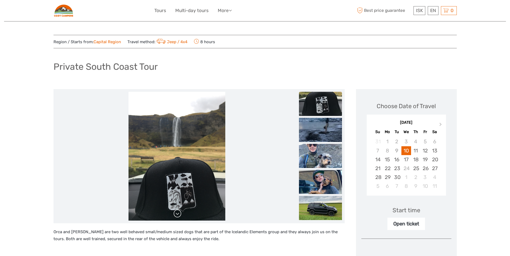
click at [178, 213] on link at bounding box center [177, 214] width 9 height 9
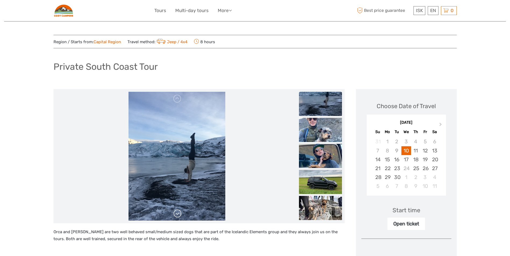
click at [178, 213] on link at bounding box center [177, 214] width 9 height 9
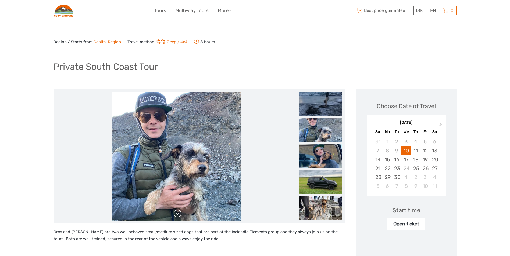
click at [178, 213] on link at bounding box center [177, 214] width 9 height 9
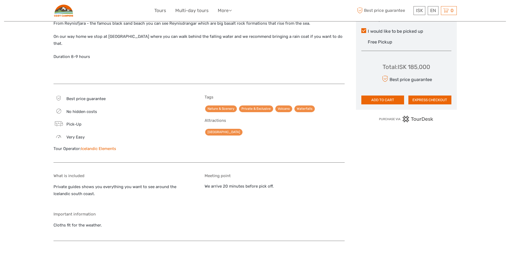
scroll to position [296, 0]
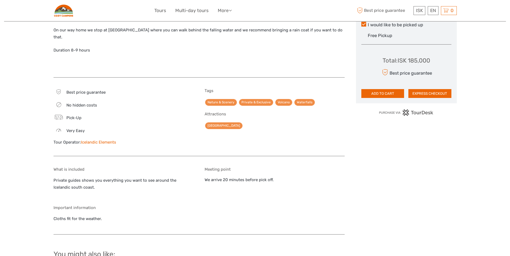
click at [105, 141] on link "Icelandic Elements" at bounding box center [98, 142] width 35 height 5
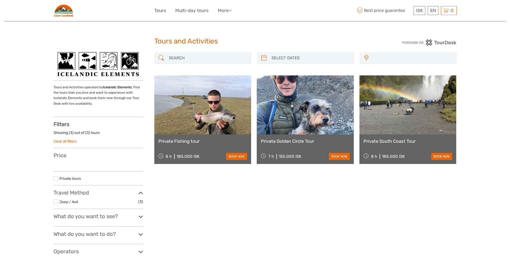
select select
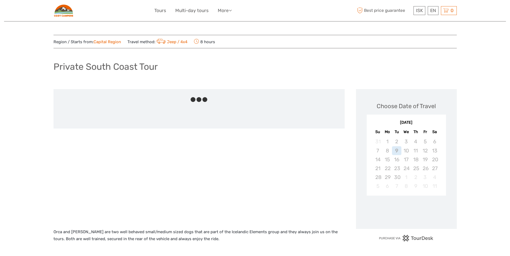
scroll to position [281, 0]
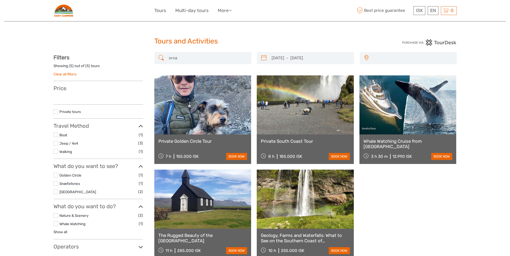
select select
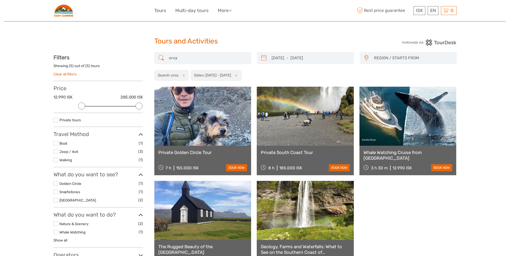
click at [184, 76] on button "x" at bounding box center [182, 76] width 7 height 6
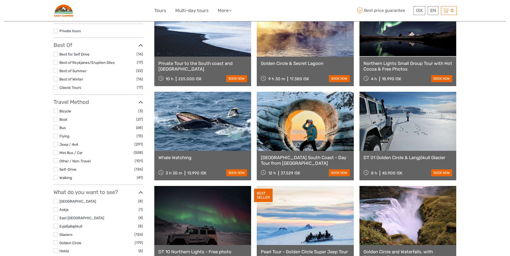
scroll to position [108, 0]
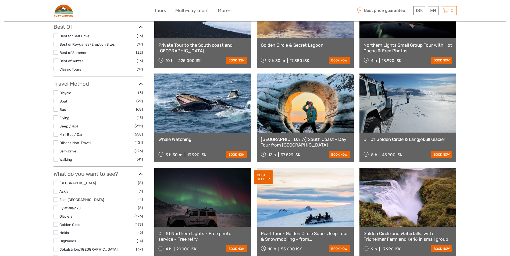
click at [57, 145] on label at bounding box center [55, 143] width 5 height 5
click at [0, 0] on input "checkbox" at bounding box center [0, 0] width 0 height 0
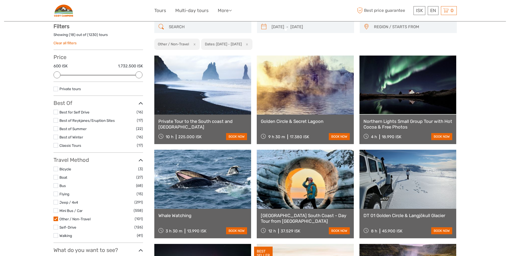
scroll to position [31, 0]
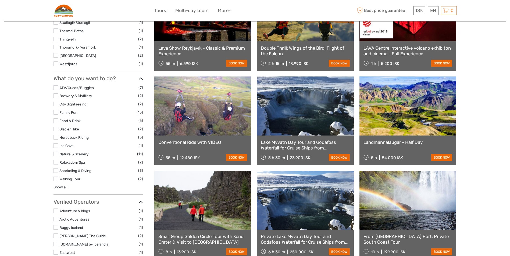
scroll to position [299, 0]
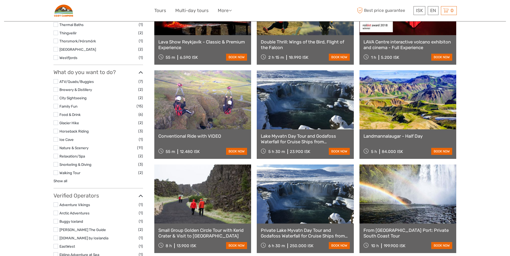
click at [298, 137] on link "Lake Myvatn Day Tour and Godafoss Waterfall for Cruise Ships from Husavik Port" at bounding box center [305, 139] width 89 height 11
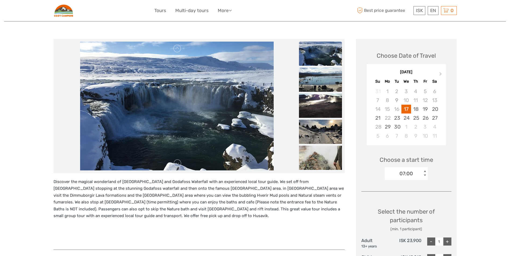
scroll to position [54, 0]
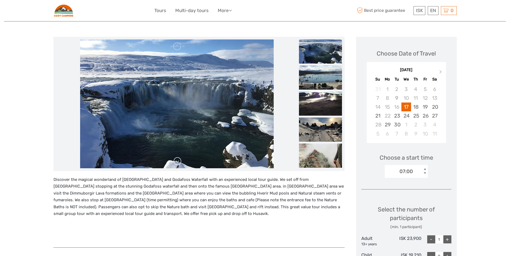
click at [179, 162] on link at bounding box center [177, 161] width 9 height 9
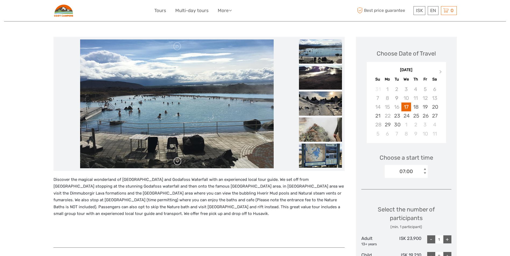
click at [179, 162] on link at bounding box center [177, 161] width 9 height 9
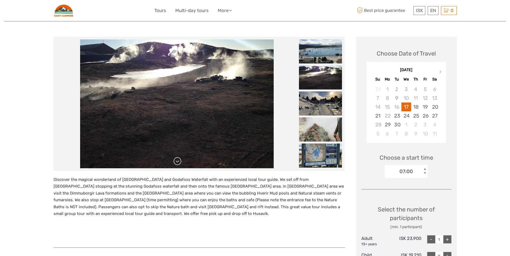
click at [179, 162] on link at bounding box center [177, 161] width 9 height 9
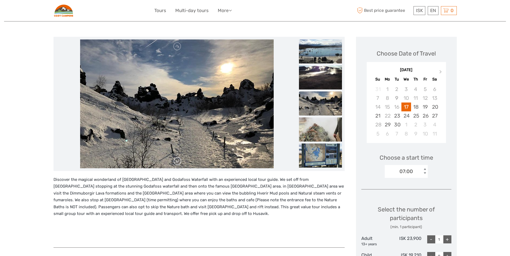
click at [179, 162] on link at bounding box center [177, 161] width 9 height 9
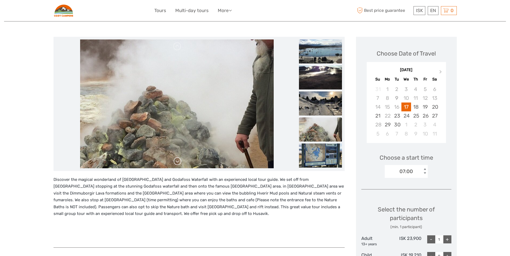
click at [179, 162] on link at bounding box center [177, 161] width 9 height 9
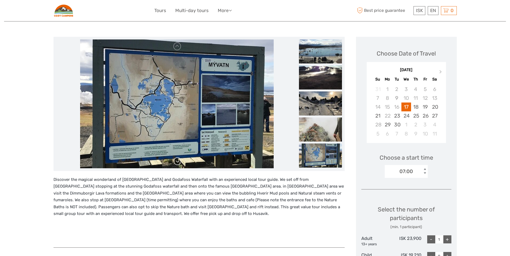
click at [179, 162] on link at bounding box center [177, 161] width 9 height 9
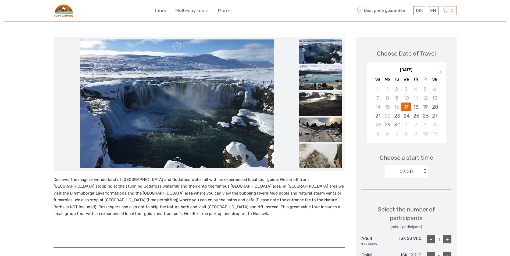
click at [179, 162] on link at bounding box center [177, 161] width 9 height 9
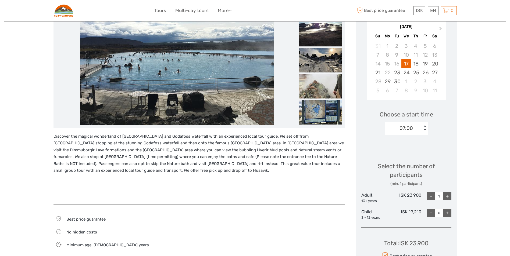
scroll to position [81, 0]
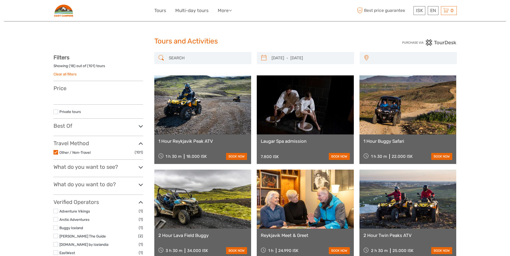
select select
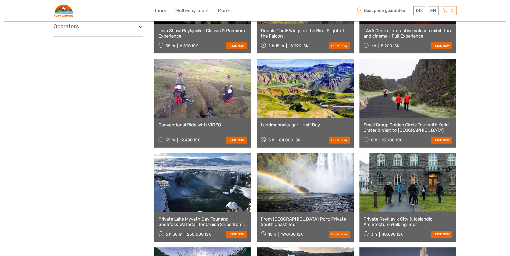
select select
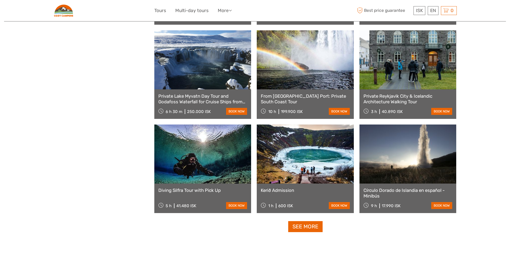
click at [307, 160] on link at bounding box center [305, 154] width 97 height 59
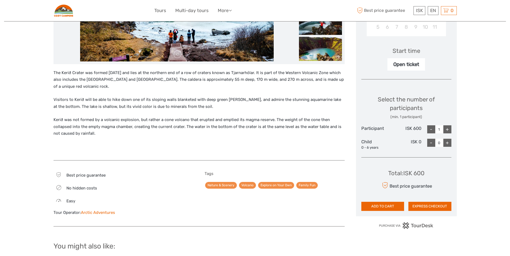
scroll to position [161, 0]
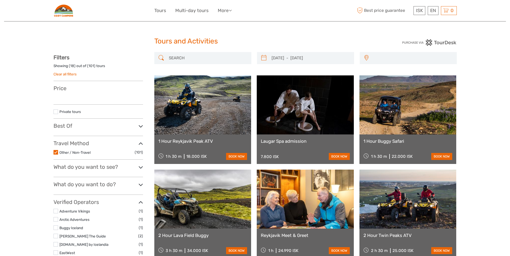
select select
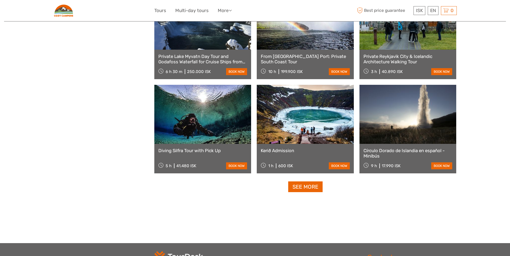
select select
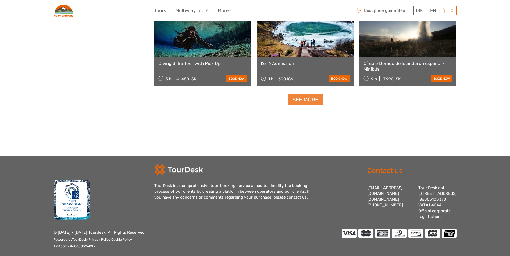
click at [312, 98] on link "See more" at bounding box center [305, 99] width 34 height 11
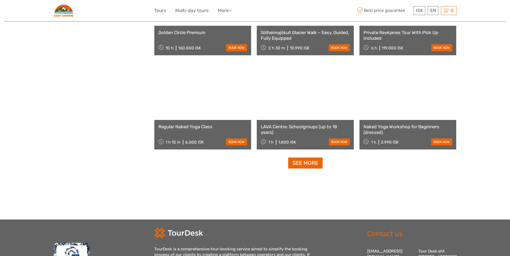
scroll to position [1064, 0]
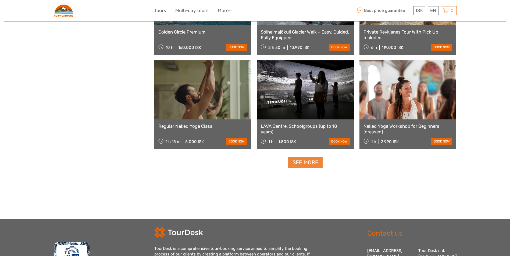
click at [293, 163] on link "See more" at bounding box center [305, 162] width 34 height 11
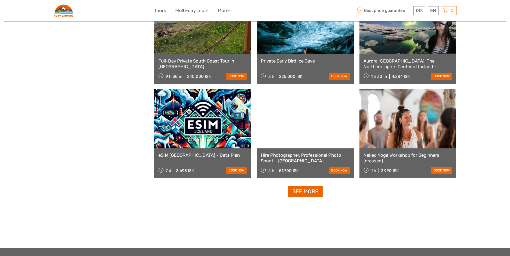
scroll to position [1602, 0]
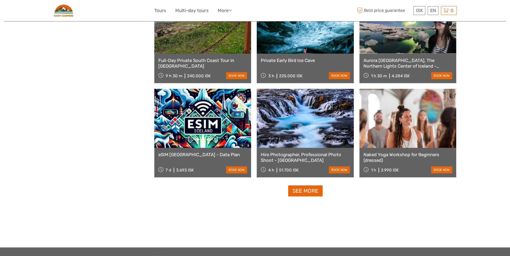
drag, startPoint x: 305, startPoint y: 194, endPoint x: 322, endPoint y: 187, distance: 18.2
click at [305, 194] on link "See more" at bounding box center [305, 191] width 34 height 11
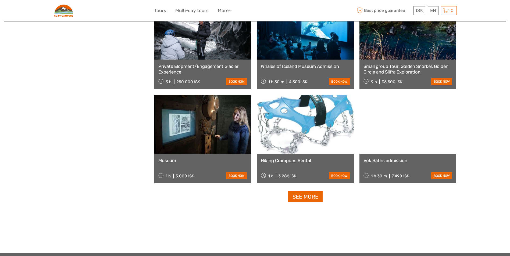
scroll to position [2166, 0]
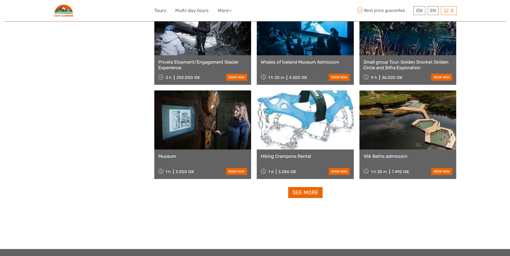
drag, startPoint x: 301, startPoint y: 190, endPoint x: 318, endPoint y: 197, distance: 18.7
click at [301, 190] on link "See more" at bounding box center [305, 192] width 34 height 11
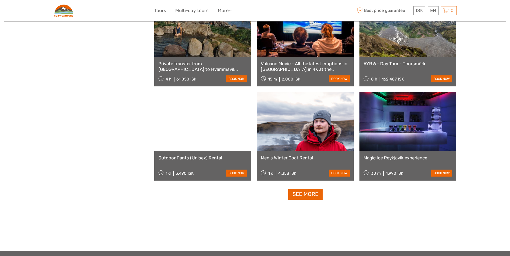
scroll to position [2704, 0]
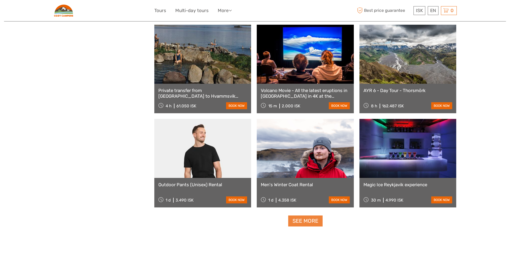
click at [313, 223] on link "See more" at bounding box center [305, 221] width 34 height 11
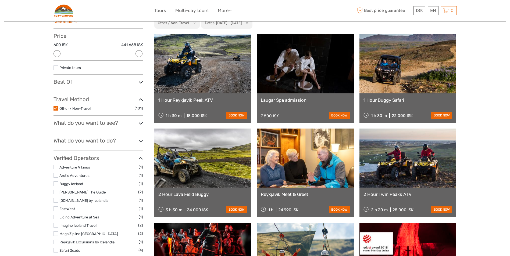
scroll to position [54, 0]
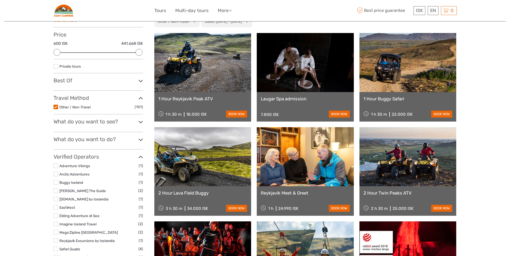
click at [54, 108] on label at bounding box center [55, 107] width 5 height 5
click at [0, 0] on input "checkbox" at bounding box center [0, 0] width 0 height 0
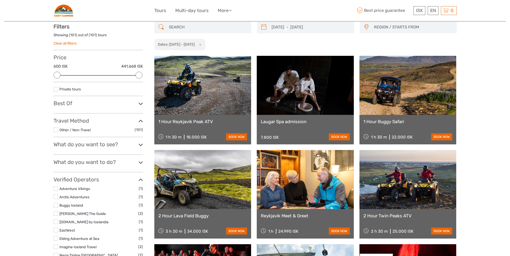
scroll to position [31, 0]
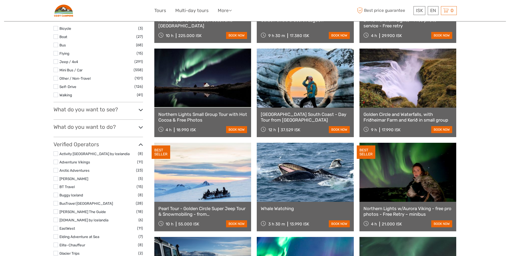
scroll to position [134, 0]
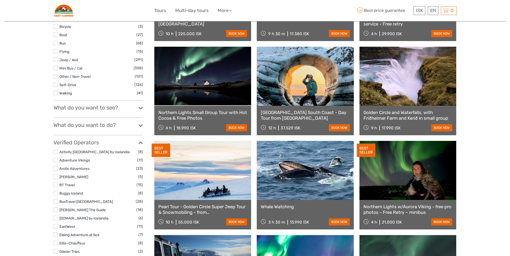
click at [140, 109] on icon at bounding box center [140, 108] width 5 height 7
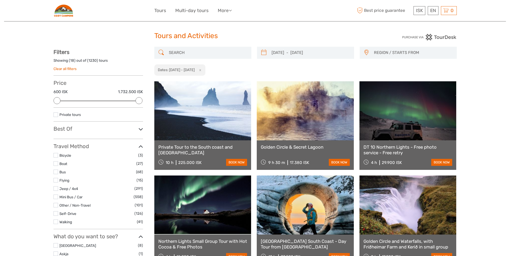
scroll to position [0, 0]
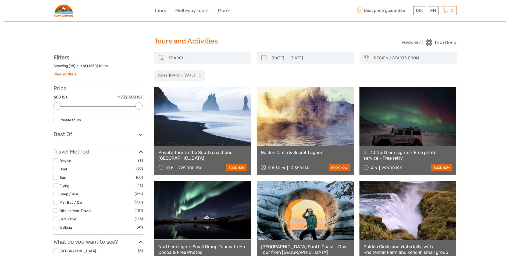
click at [317, 137] on link at bounding box center [305, 116] width 97 height 59
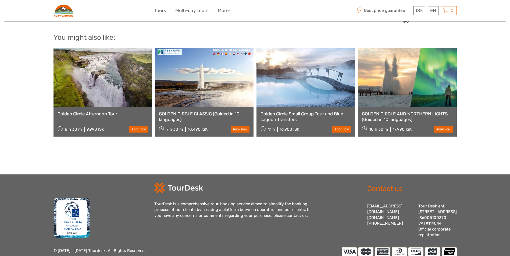
scroll to position [403, 0]
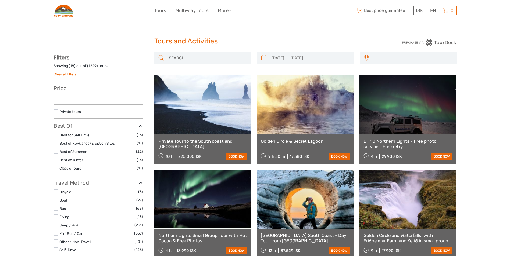
select select
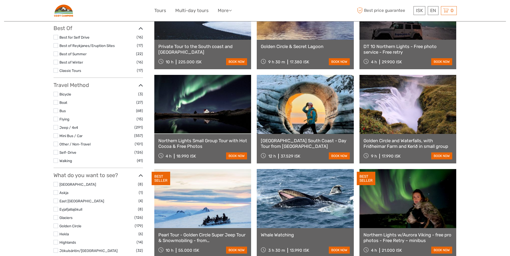
scroll to position [108, 0]
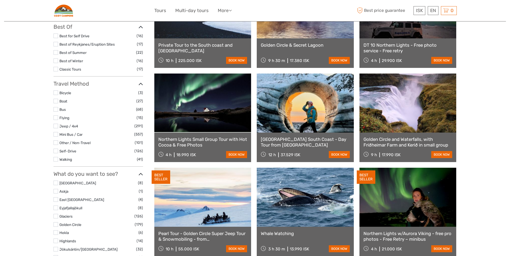
click at [56, 101] on label at bounding box center [55, 101] width 5 height 5
click at [0, 0] on input "checkbox" at bounding box center [0, 0] width 0 height 0
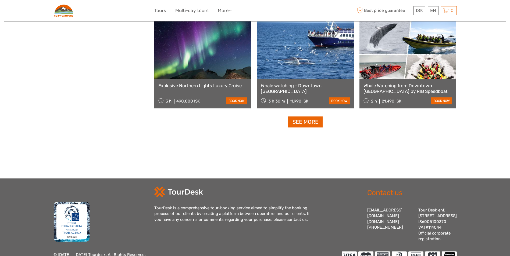
scroll to position [541, 0]
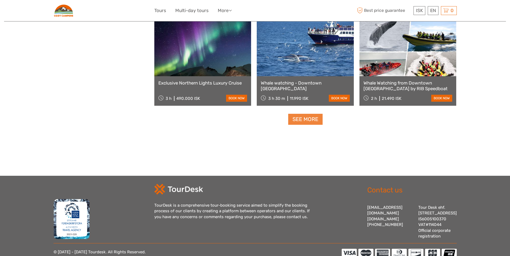
click at [307, 121] on link "See more" at bounding box center [305, 119] width 34 height 11
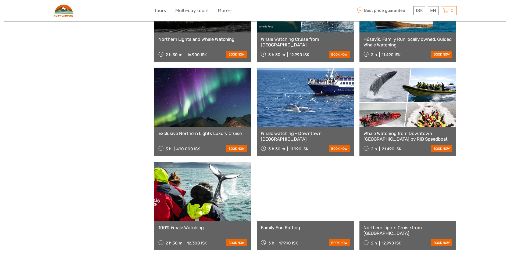
scroll to position [461, 0]
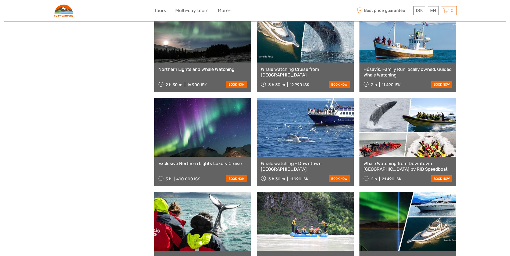
click at [188, 144] on link at bounding box center [202, 127] width 97 height 59
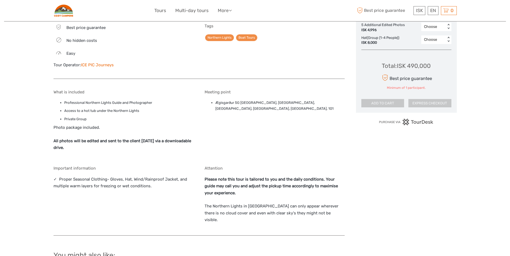
scroll to position [323, 0]
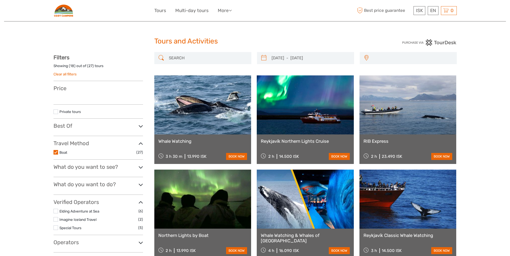
select select
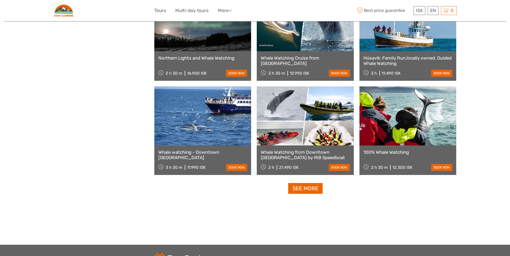
select select
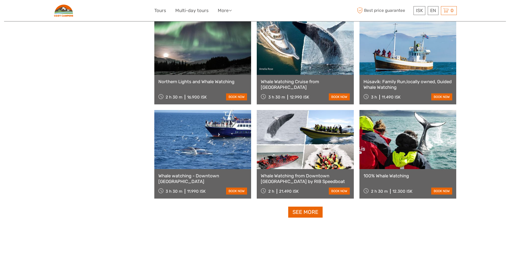
scroll to position [461, 0]
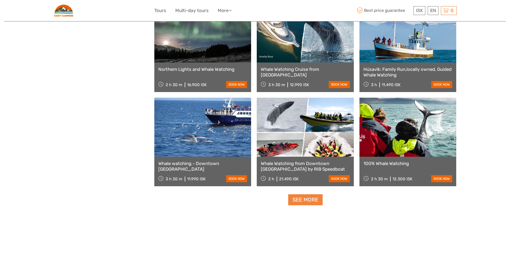
click at [296, 198] on link "See more" at bounding box center [305, 200] width 34 height 11
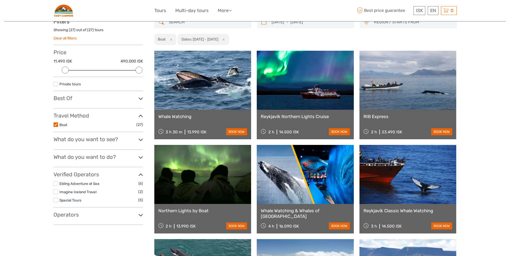
scroll to position [0, 0]
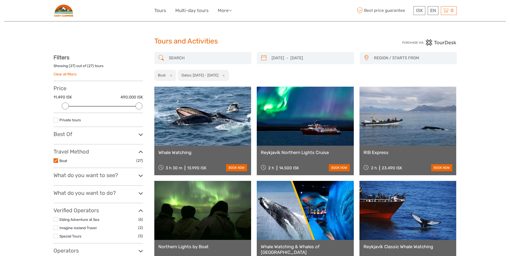
click at [171, 75] on button "x" at bounding box center [169, 76] width 7 height 6
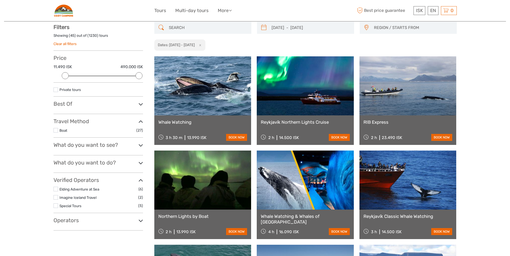
scroll to position [31, 0]
click at [140, 122] on icon at bounding box center [140, 121] width 5 height 7
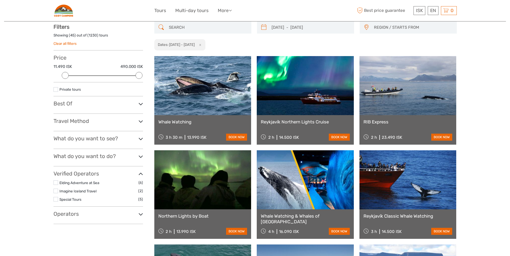
click at [140, 122] on icon at bounding box center [140, 121] width 5 height 7
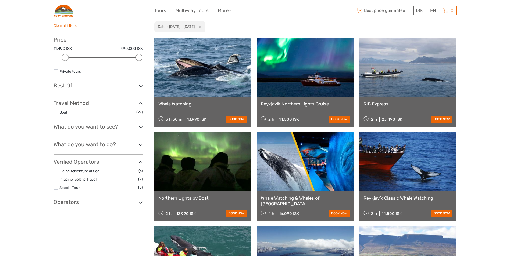
scroll to position [54, 0]
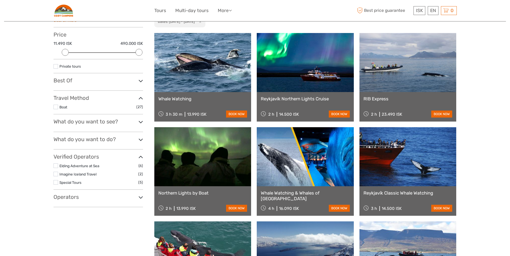
click at [70, 79] on h3 "Best Of" at bounding box center [98, 80] width 90 height 6
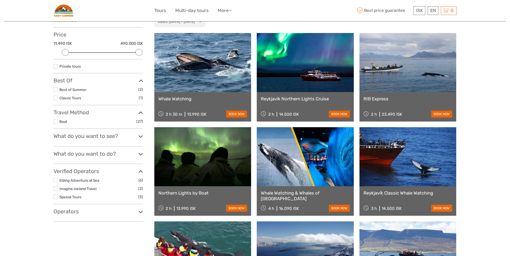
click at [70, 79] on h3 "Best Of" at bounding box center [98, 80] width 90 height 6
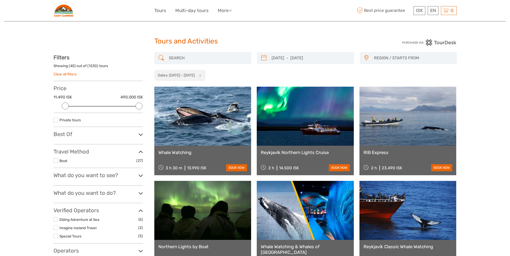
click at [74, 75] on link "Clear all filters" at bounding box center [64, 74] width 23 height 4
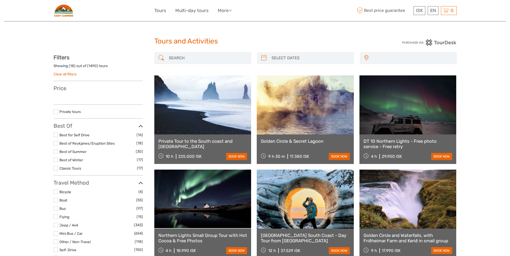
select select
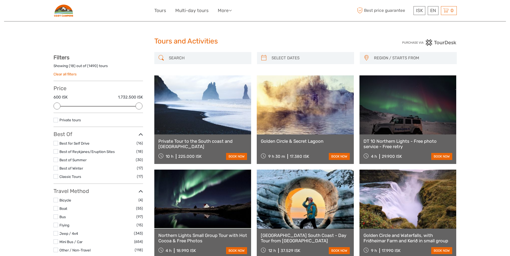
click at [323, 59] on input "search" at bounding box center [310, 57] width 82 height 9
type input "[DATE]"
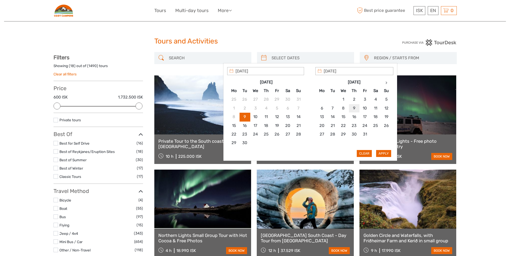
type input "[DATE]"
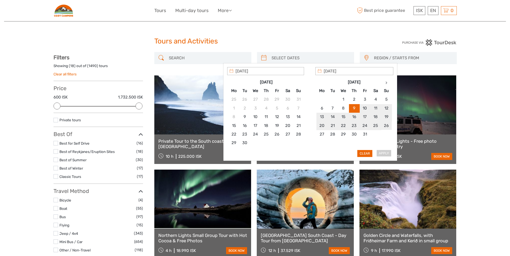
type input "[DATE]"
click at [382, 155] on button "Apply" at bounding box center [383, 153] width 15 height 7
type input "[DATE] - [DATE]"
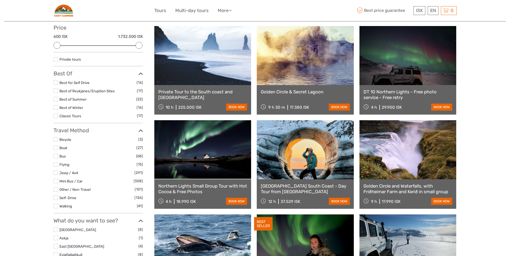
scroll to position [58, 0]
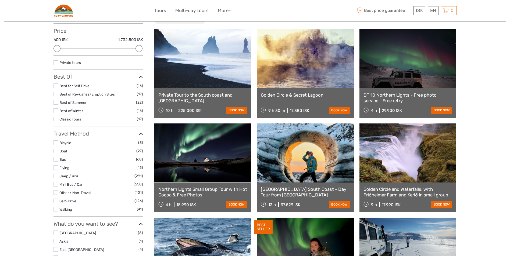
click at [285, 192] on link "[GEOGRAPHIC_DATA] South Coast - Day Tour from [GEOGRAPHIC_DATA]" at bounding box center [305, 192] width 89 height 11
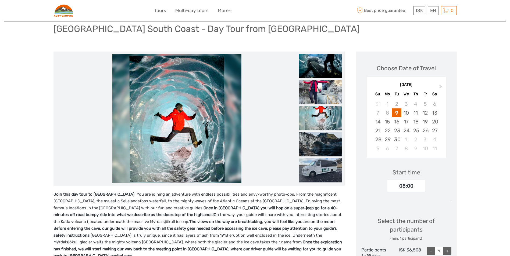
scroll to position [27, 0]
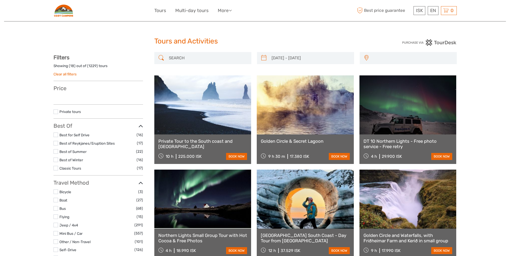
select select
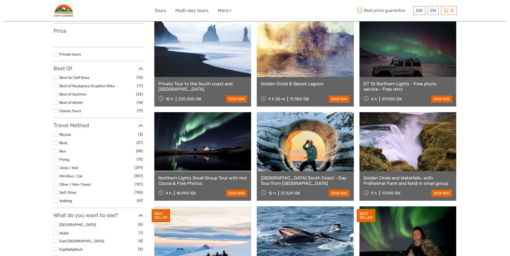
type input "[DATE] - [DATE]"
select select
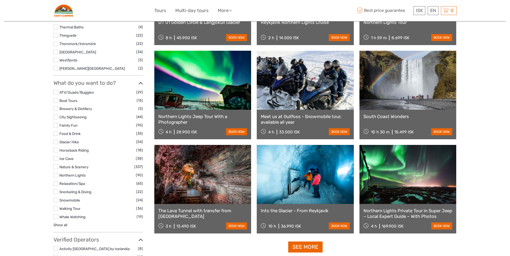
scroll to position [407, 0]
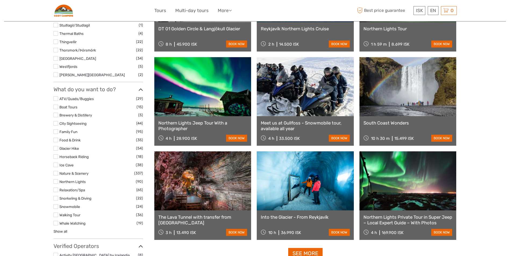
click at [56, 164] on label at bounding box center [55, 165] width 5 height 5
click at [0, 0] on input "checkbox" at bounding box center [0, 0] width 0 height 0
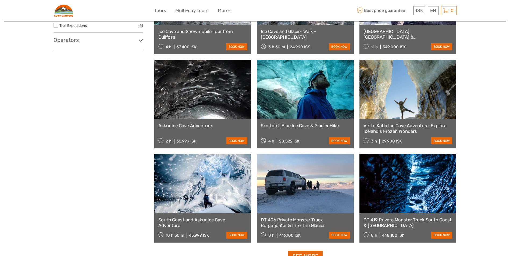
scroll to position [434, 0]
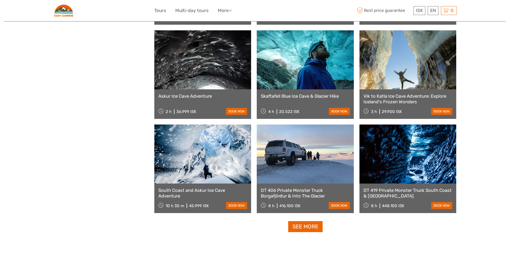
click at [231, 161] on link at bounding box center [202, 154] width 97 height 59
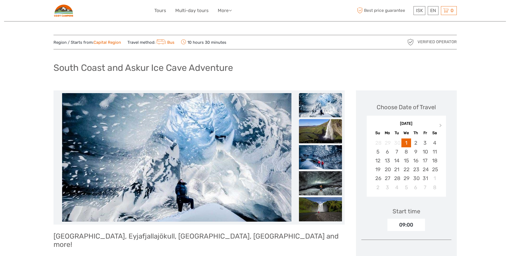
click at [335, 130] on img at bounding box center [320, 131] width 43 height 24
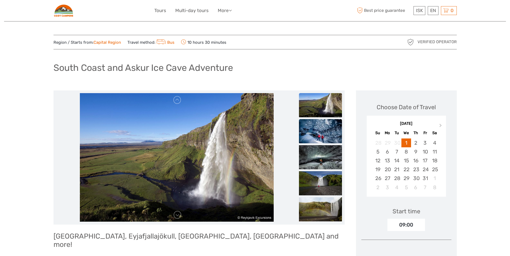
click at [329, 136] on img at bounding box center [320, 131] width 43 height 24
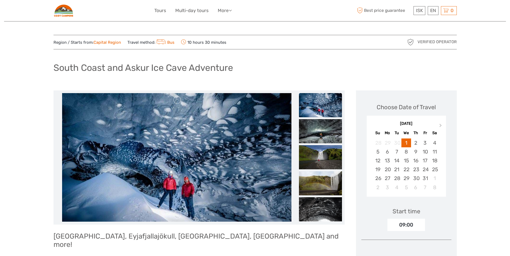
click at [329, 136] on img at bounding box center [320, 131] width 43 height 24
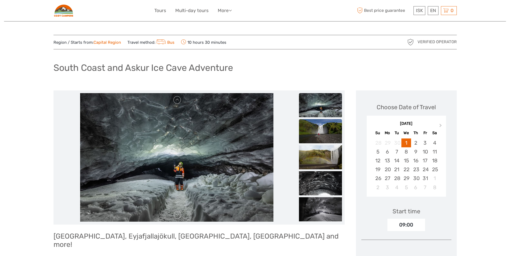
click at [327, 139] on img at bounding box center [320, 131] width 43 height 24
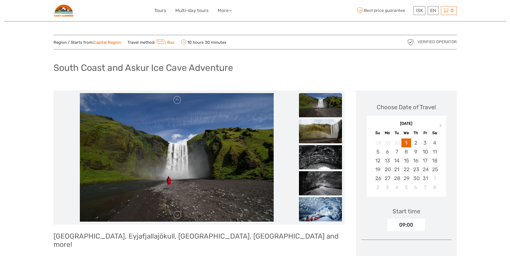
click at [327, 136] on img at bounding box center [320, 131] width 43 height 24
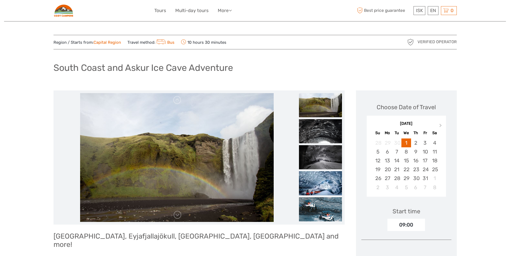
click at [327, 136] on img at bounding box center [320, 131] width 43 height 24
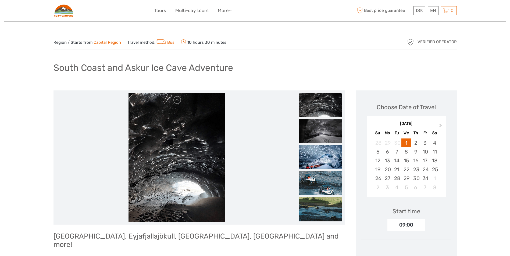
click at [327, 136] on img at bounding box center [320, 131] width 43 height 24
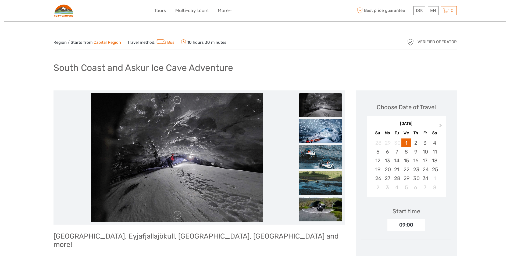
click at [327, 136] on img at bounding box center [320, 131] width 43 height 24
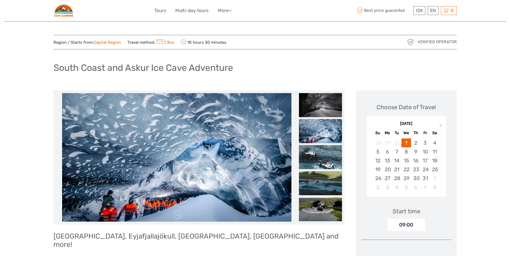
click at [327, 136] on img at bounding box center [320, 131] width 43 height 24
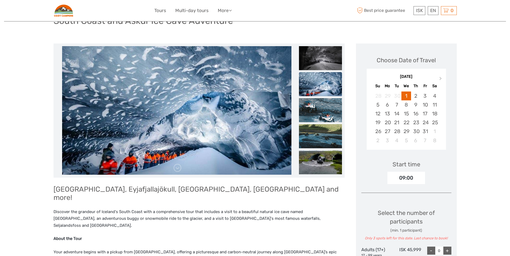
scroll to position [54, 0]
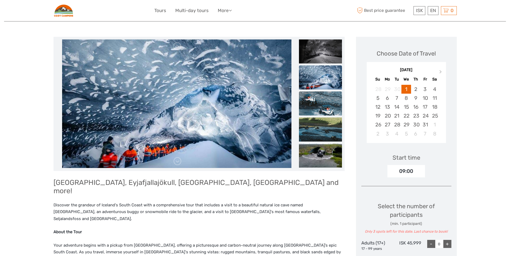
click at [328, 110] on img at bounding box center [320, 103] width 43 height 24
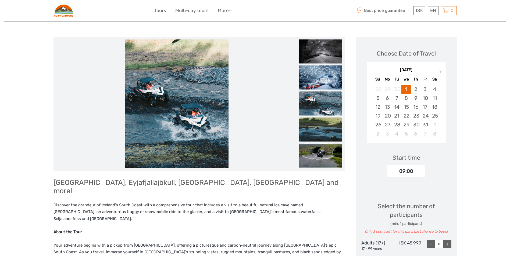
click at [329, 125] on img at bounding box center [320, 129] width 43 height 24
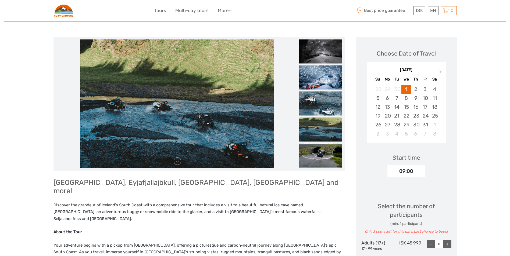
click at [329, 136] on img at bounding box center [320, 129] width 43 height 24
click at [328, 149] on img at bounding box center [320, 156] width 43 height 24
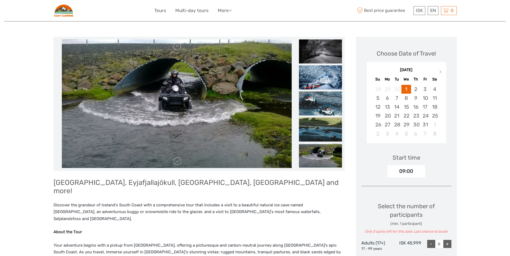
scroll to position [27, 0]
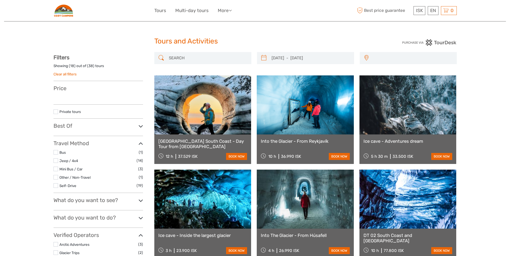
select select
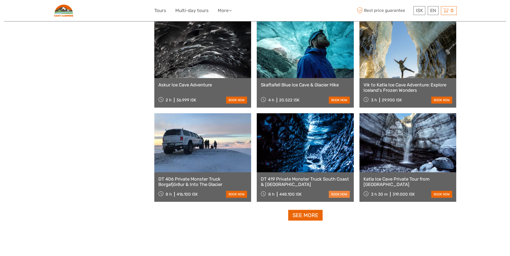
select select
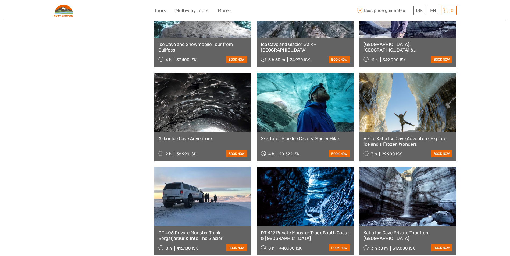
scroll to position [380, 0]
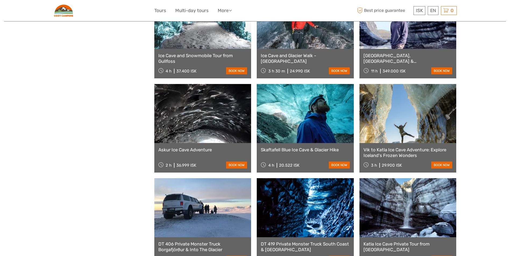
click at [297, 126] on link at bounding box center [305, 113] width 97 height 59
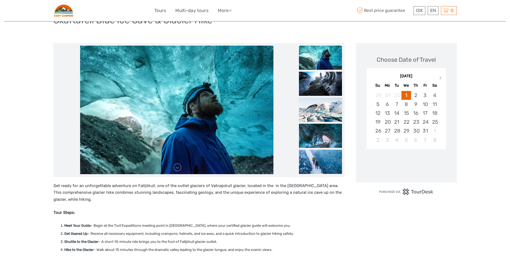
scroll to position [54, 0]
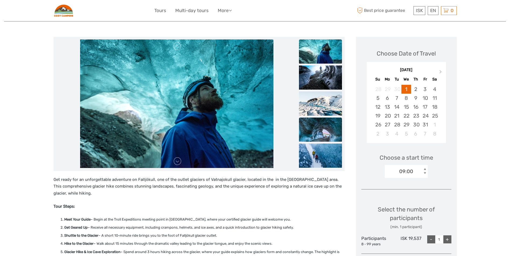
click at [330, 134] on img at bounding box center [320, 130] width 43 height 24
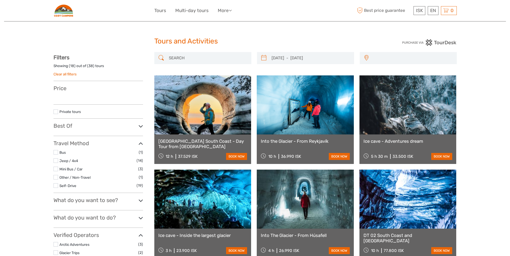
select select
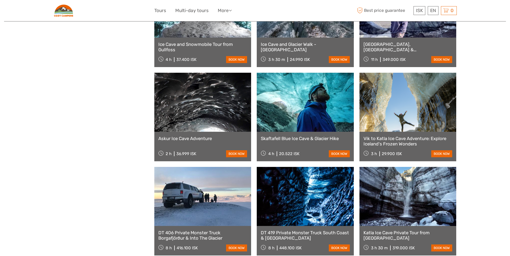
select select
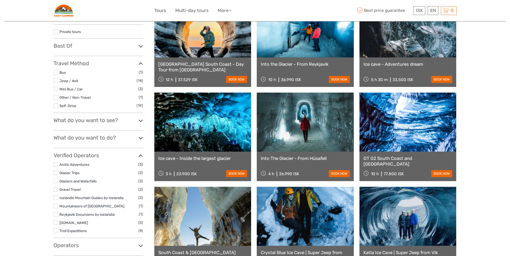
scroll to position [58, 0]
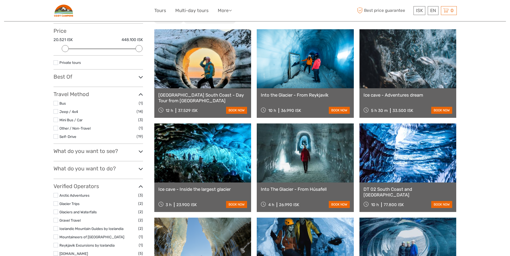
click at [420, 75] on link at bounding box center [407, 58] width 97 height 59
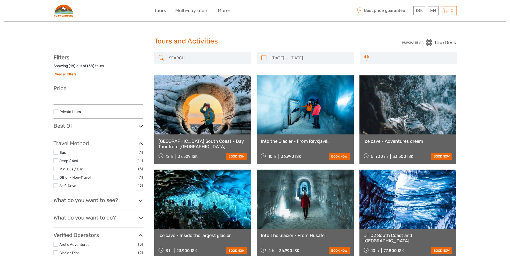
select select
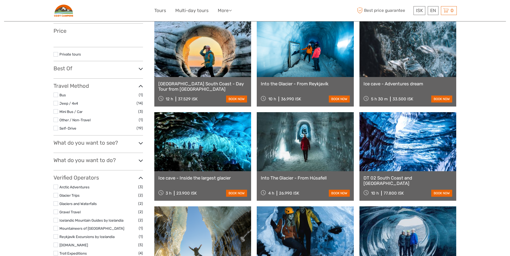
select select
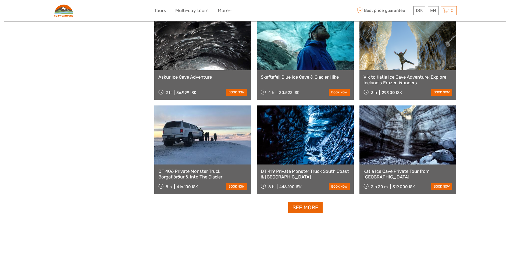
scroll to position [461, 0]
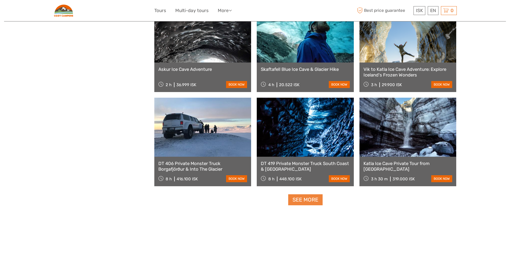
click at [302, 201] on link "See more" at bounding box center [305, 200] width 34 height 11
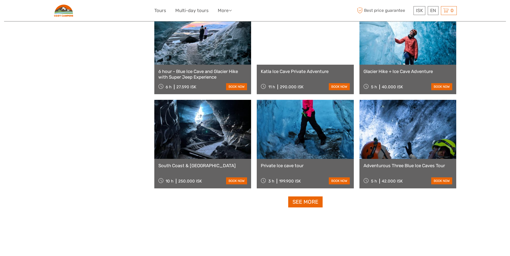
scroll to position [1025, 0]
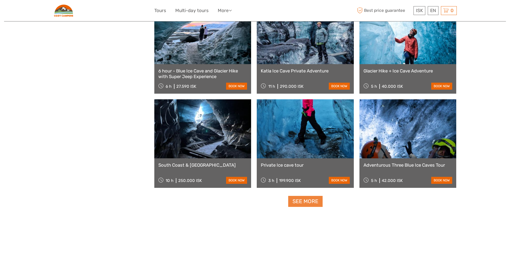
click at [306, 205] on link "See more" at bounding box center [305, 201] width 34 height 11
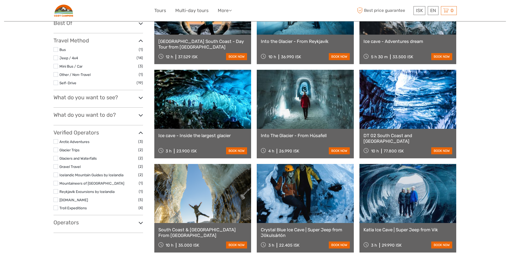
scroll to position [0, 0]
